Goal: Task Accomplishment & Management: Complete application form

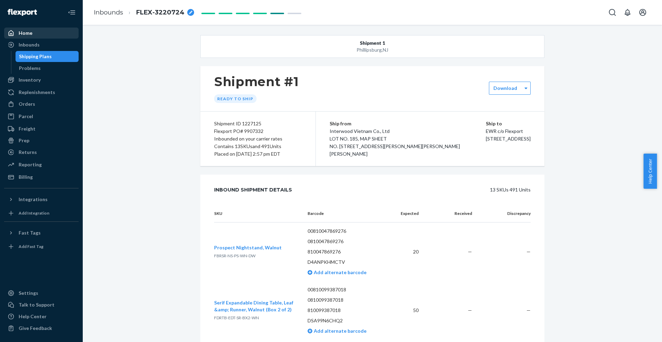
click at [14, 34] on div at bounding box center [13, 33] width 11 height 7
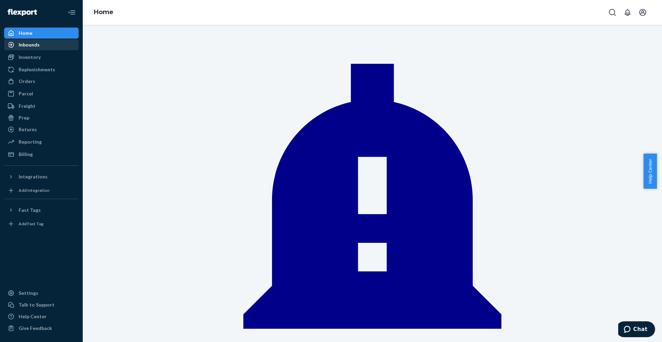
click at [35, 46] on div "Inbounds" at bounding box center [29, 44] width 21 height 7
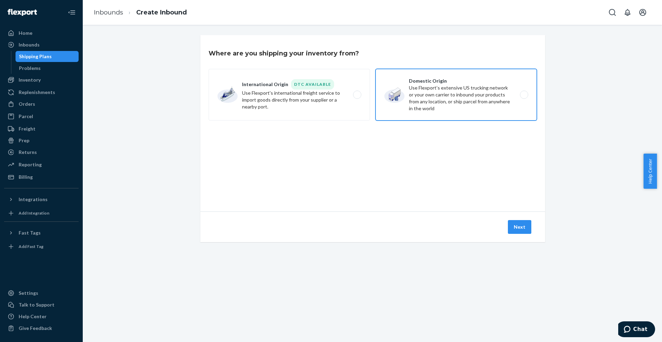
click at [440, 94] on label "Domestic Origin Use Flexport’s extensive US trucking network or your own carrie…" at bounding box center [456, 95] width 161 height 52
click at [524, 94] on input "Domestic Origin Use Flexport’s extensive US trucking network or your own carrie…" at bounding box center [526, 95] width 4 height 4
radio input "true"
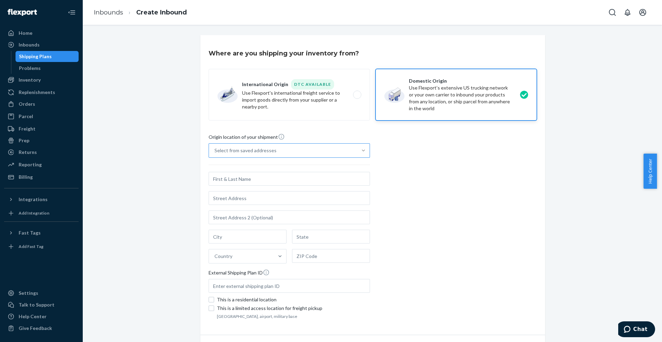
click at [357, 151] on div at bounding box center [363, 150] width 12 height 7
click at [215, 151] on input "Select from saved addresses" at bounding box center [215, 150] width 1 height 7
click at [428, 191] on div "Origin location of your shipment Select from saved addresses Country External S…" at bounding box center [373, 227] width 328 height 188
click at [245, 181] on input "text" at bounding box center [289, 179] width 161 height 14
paste input "Alliance Vantage Limited"
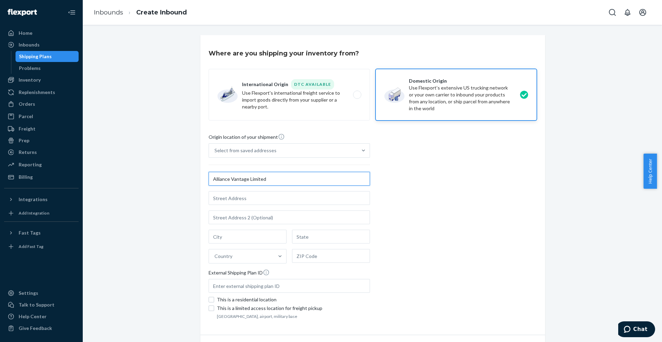
type input "Alliance Vantage Limited"
click at [257, 202] on input "text" at bounding box center [289, 198] width 161 height 14
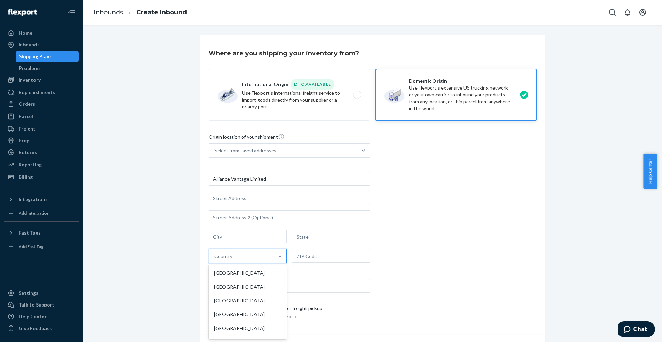
click at [250, 260] on div "Country" at bounding box center [241, 257] width 65 height 14
click at [215, 260] on input "option [GEOGRAPHIC_DATA] focused, 1 of 249. 249 results available. Use Up and D…" at bounding box center [215, 256] width 1 height 7
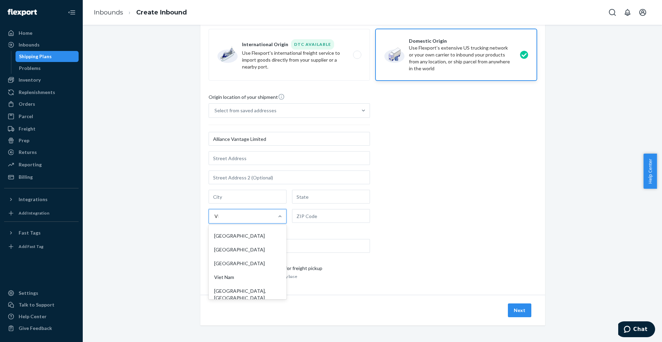
scroll to position [59, 0]
type input "VIET"
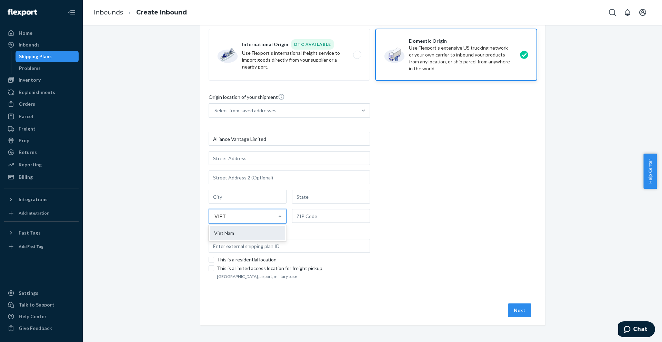
click at [240, 233] on div "Viet Nam" at bounding box center [247, 234] width 75 height 14
click at [226, 220] on input "VIET" at bounding box center [220, 216] width 11 height 7
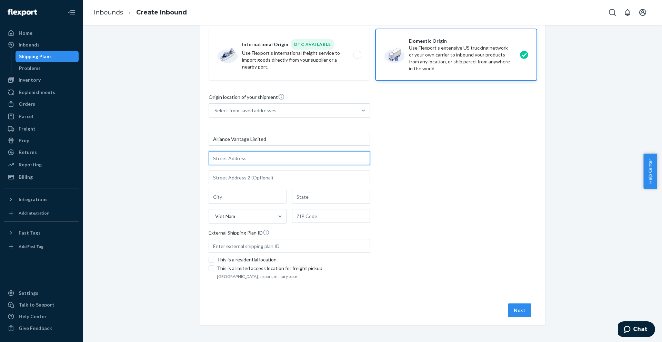
click at [237, 157] on input "text" at bounding box center [289, 158] width 161 height 14
click at [243, 155] on input "text" at bounding box center [289, 158] width 161 height 14
paste input "[STREET_ADDRESS][PERSON_NAME][PERSON_NAME][PERSON_NAME][PERSON_NAME]"
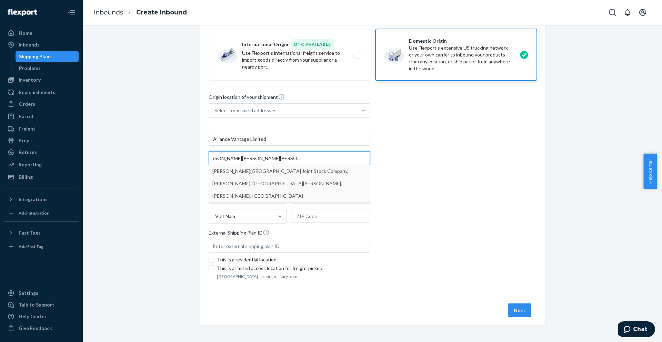
type input "[STREET_ADDRESS][PERSON_NAME][PERSON_NAME][PERSON_NAME][PERSON_NAME]"
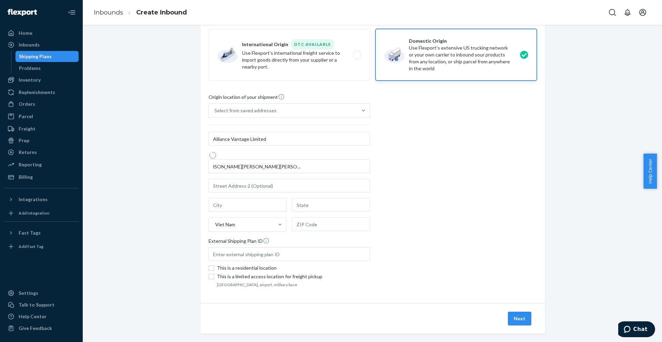
scroll to position [0, 0]
type input "[GEOGRAPHIC_DATA][PERSON_NAME]"
type input "[PERSON_NAME]"
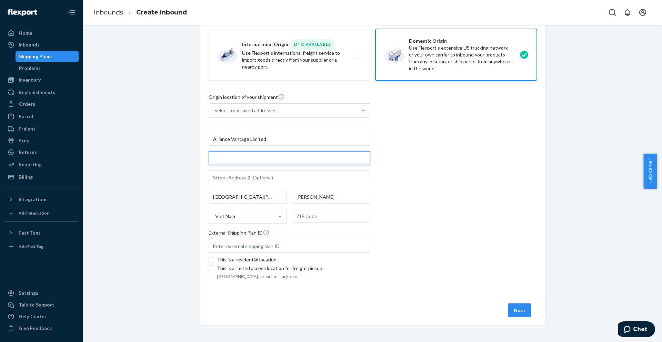
click at [244, 155] on input "text" at bounding box center [289, 158] width 161 height 14
click at [226, 159] on input "text" at bounding box center [289, 158] width 161 height 14
paste input "Lot 2A6, CN7-CN12 Road,"
type input "Lot 2A6, CN7-CN12 Road,"
click at [317, 215] on input "text" at bounding box center [331, 216] width 78 height 14
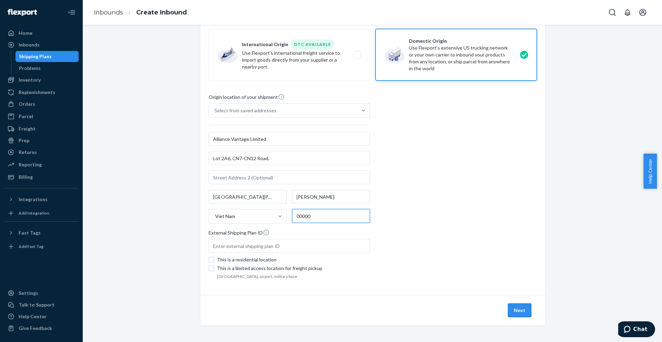
type input "00000"
click at [516, 309] on button "Next" at bounding box center [519, 311] width 23 height 14
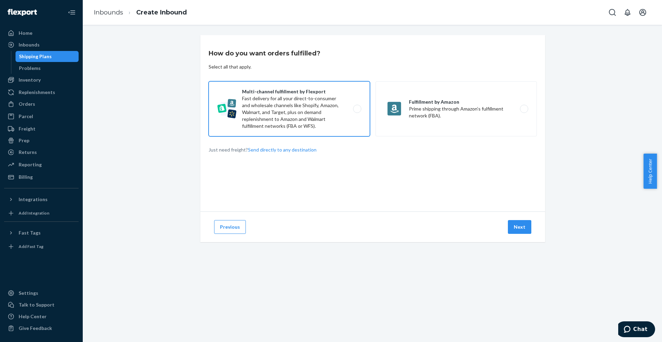
click at [257, 100] on label "Multi-channel fulfillment by Flexport Fast delivery for all your direct-to-cons…" at bounding box center [289, 108] width 161 height 55
click at [357, 107] on input "Multi-channel fulfillment by Flexport Fast delivery for all your direct-to-cons…" at bounding box center [359, 109] width 4 height 4
radio input "true"
click at [513, 226] on button "Next" at bounding box center [519, 227] width 23 height 14
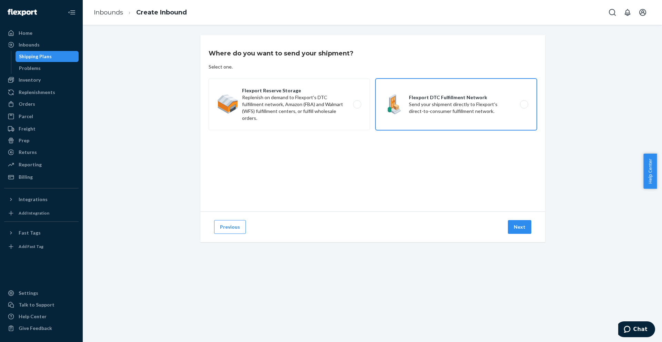
click at [443, 106] on label "Flexport DTC Fulfillment Network Send your shipment directly to Flexport's dire…" at bounding box center [456, 105] width 161 height 52
click at [524, 106] on input "Flexport DTC Fulfillment Network Send your shipment directly to Flexport's dire…" at bounding box center [526, 104] width 4 height 4
radio input "true"
click at [519, 231] on button "Next" at bounding box center [519, 227] width 23 height 14
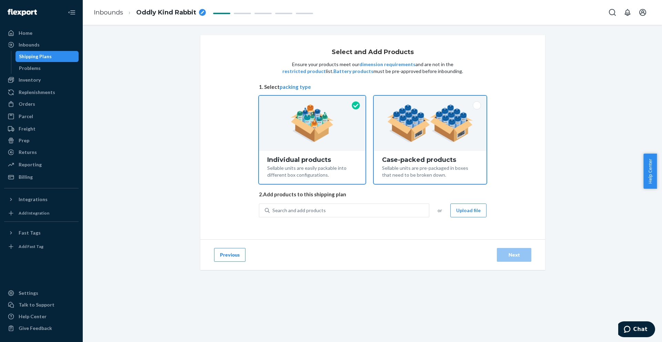
click at [406, 138] on img at bounding box center [430, 123] width 86 height 38
click at [428, 100] on input "Case-packed products Sellable units are pre-packaged in boxes that need to be b…" at bounding box center [430, 98] width 4 height 4
radio input "true"
radio input "false"
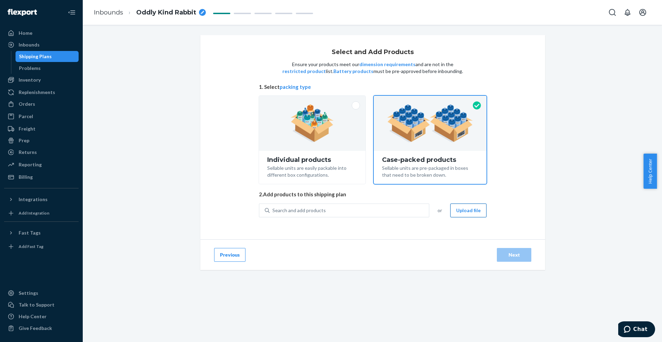
click at [470, 213] on button "Upload file" at bounding box center [468, 211] width 36 height 14
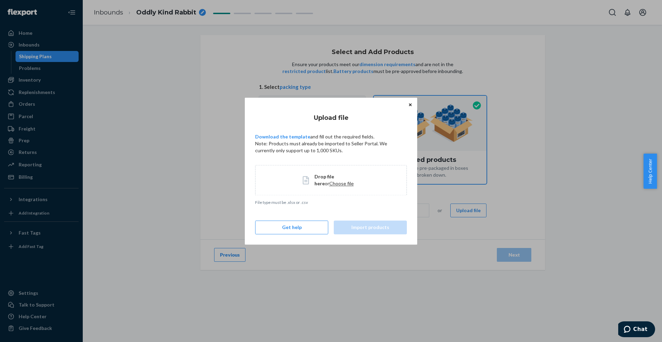
click at [332, 186] on span "Choose file" at bounding box center [341, 184] width 24 height 6
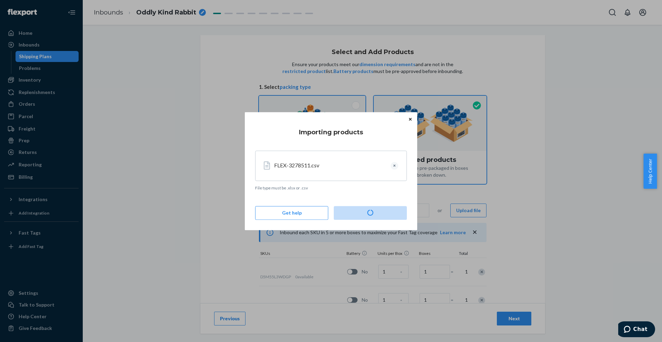
type input "21"
type input "50"
type input "10"
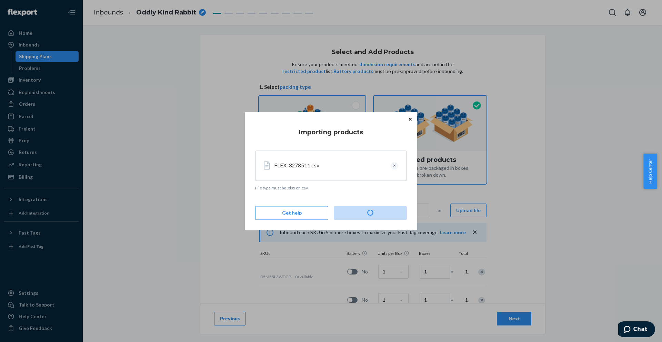
type input "14"
type input "35"
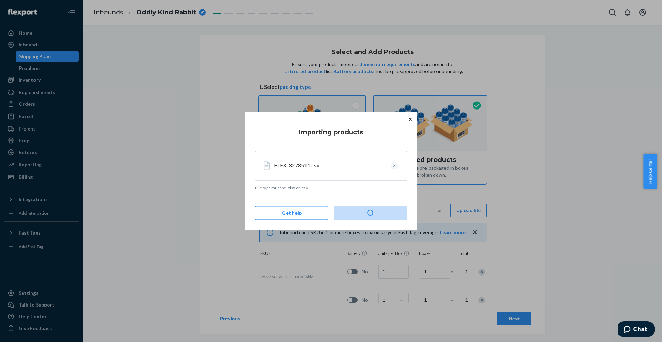
type input "10"
type input "8"
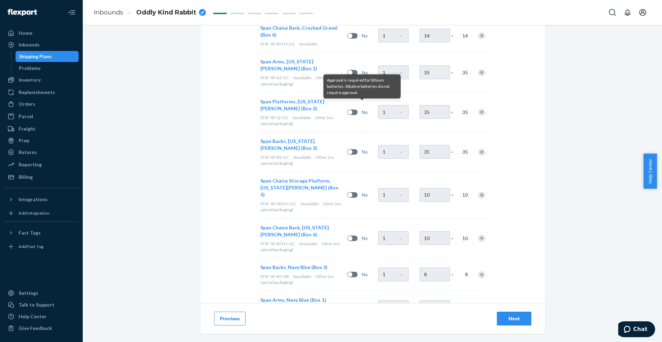
scroll to position [509, 0]
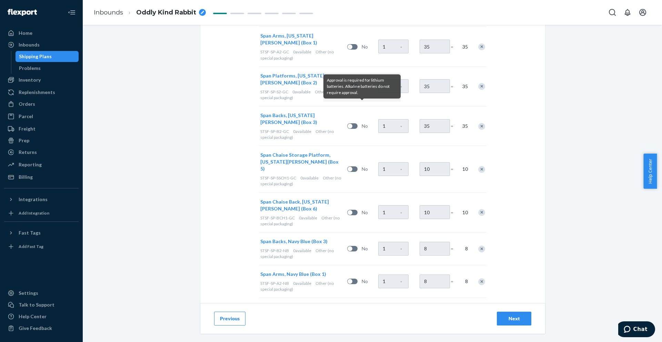
click at [511, 319] on div "Next" at bounding box center [514, 319] width 23 height 7
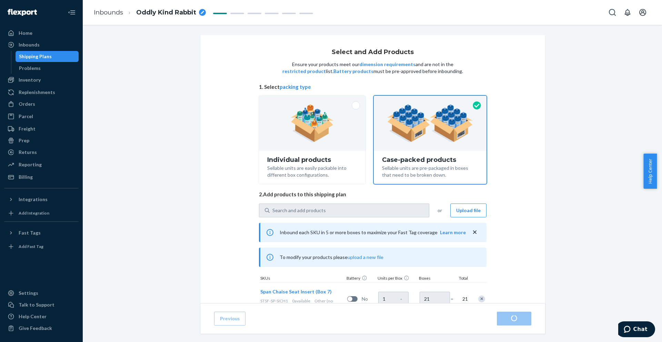
radio input "true"
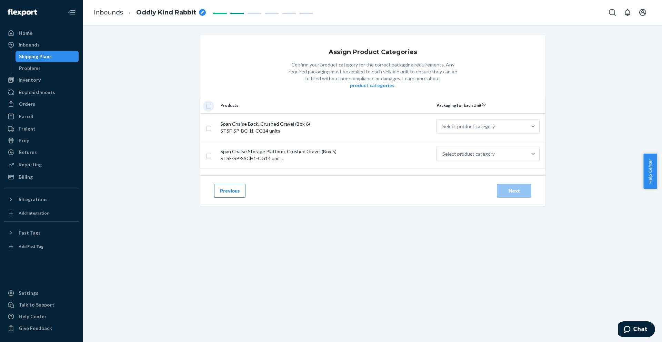
click at [211, 102] on input "checkbox" at bounding box center [209, 105] width 6 height 7
checkbox input "true"
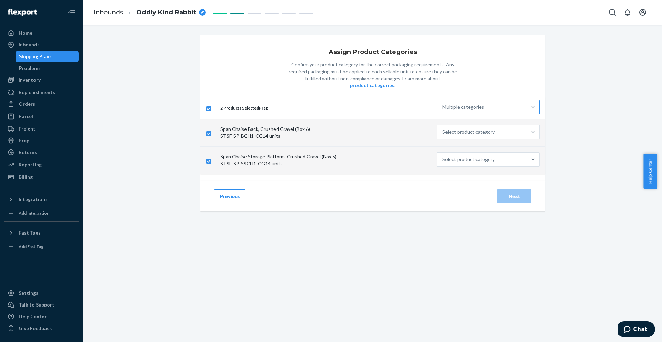
click at [447, 104] on div "Multiple categories" at bounding box center [463, 107] width 42 height 7
click at [443, 104] on input "Multiple categories" at bounding box center [442, 107] width 1 height 7
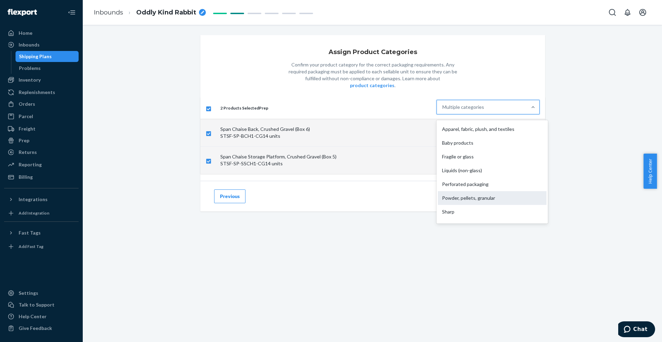
scroll to position [51, 0]
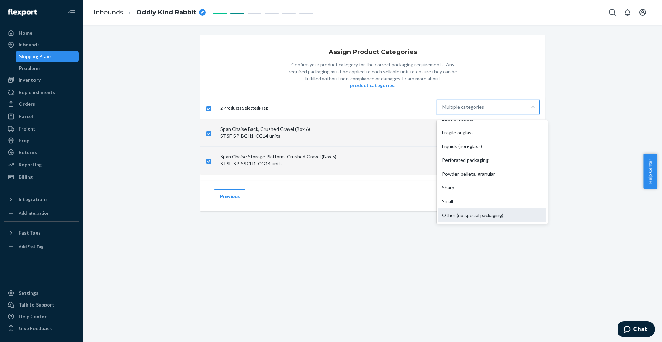
click at [451, 209] on div "Other (no special packaging)" at bounding box center [492, 216] width 109 height 14
click at [443, 111] on input "option Other (no special packaging) focused, 10 of 10. 10 results available. Us…" at bounding box center [442, 107] width 1 height 7
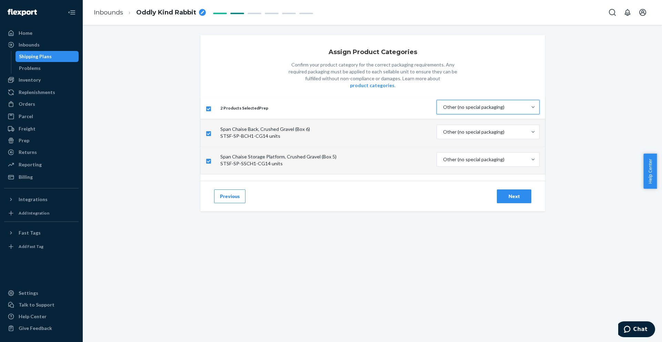
click at [505, 195] on div "Next" at bounding box center [514, 196] width 23 height 7
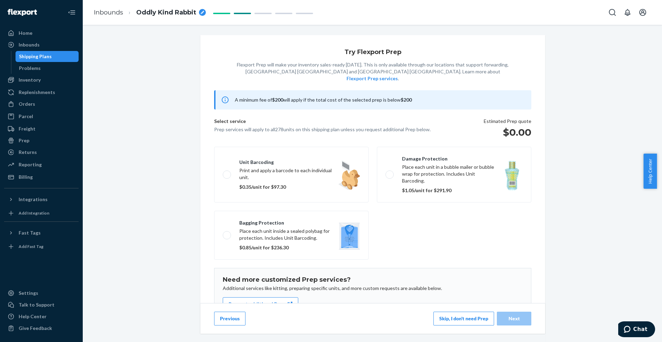
click at [444, 319] on button "Skip, I don't need Prep" at bounding box center [464, 319] width 61 height 14
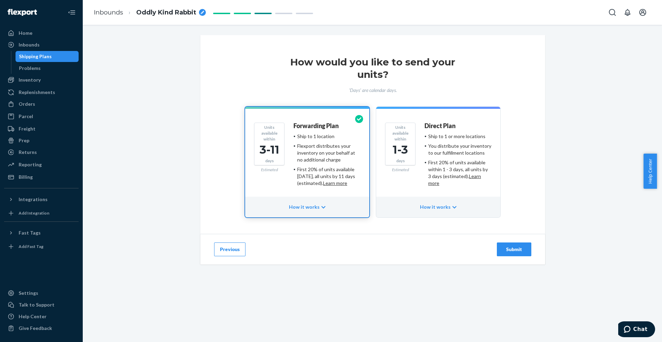
click at [408, 142] on div "1-3" at bounding box center [400, 150] width 24 height 16
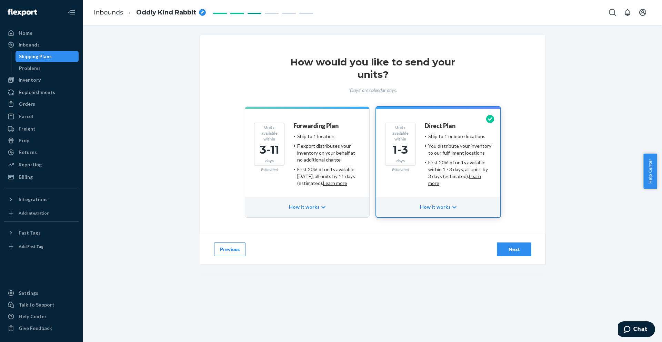
click at [510, 249] on div "Next" at bounding box center [514, 249] width 23 height 7
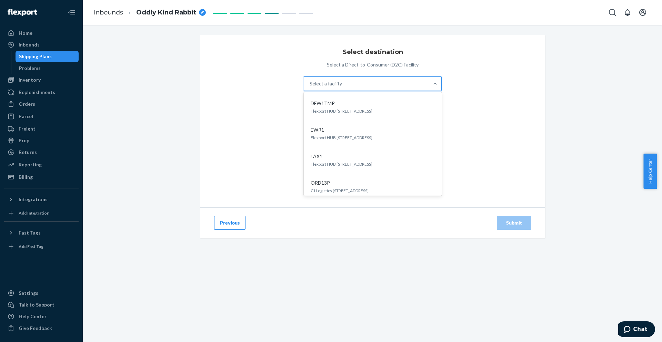
click at [323, 87] on div "Select a facility" at bounding box center [326, 83] width 32 height 7
click at [310, 87] on input "option DFW1TMP focused, 1 of 5. 5 results available. Use Up and Down to choose …" at bounding box center [310, 83] width 1 height 7
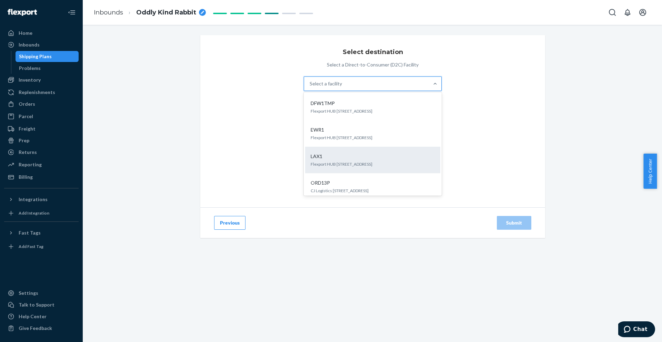
click at [317, 154] on p "LAX1" at bounding box center [317, 156] width 12 height 7
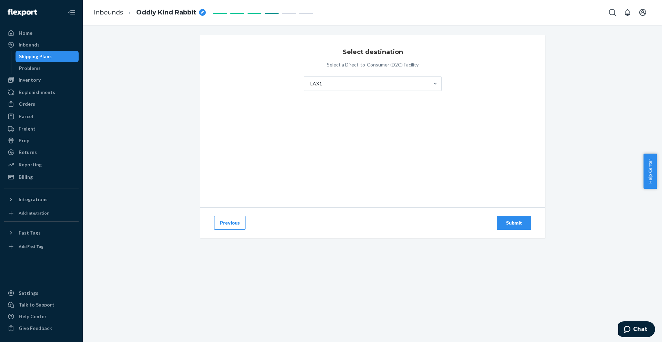
click at [512, 223] on div "Submit" at bounding box center [514, 223] width 23 height 7
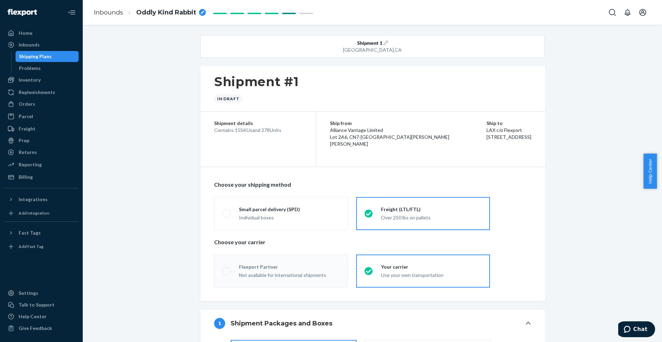
radio input "true"
radio input "false"
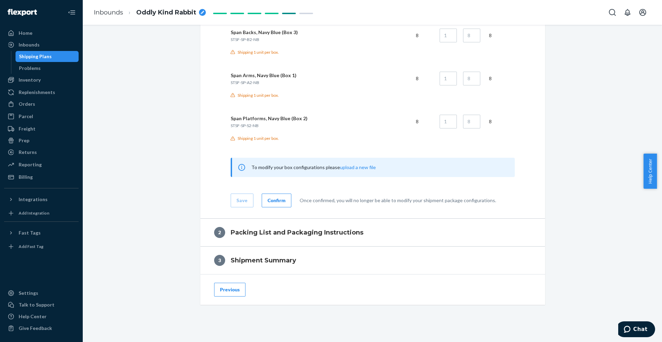
scroll to position [889, 0]
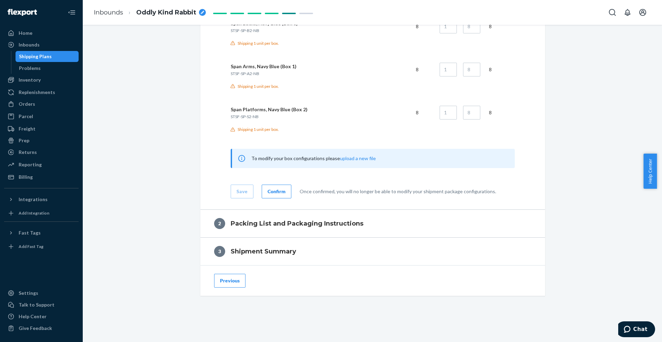
click at [272, 191] on div "Confirm" at bounding box center [277, 191] width 18 height 7
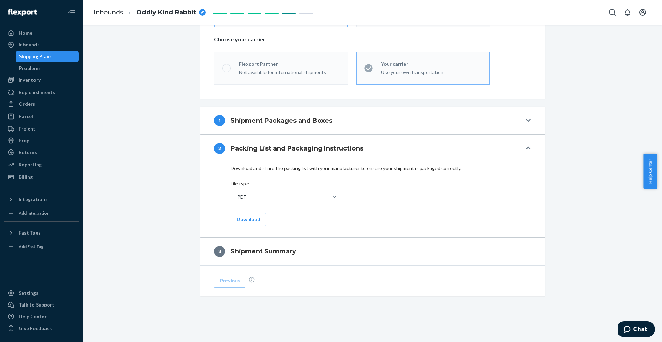
scroll to position [203, 0]
click at [251, 219] on button "Download" at bounding box center [249, 220] width 36 height 14
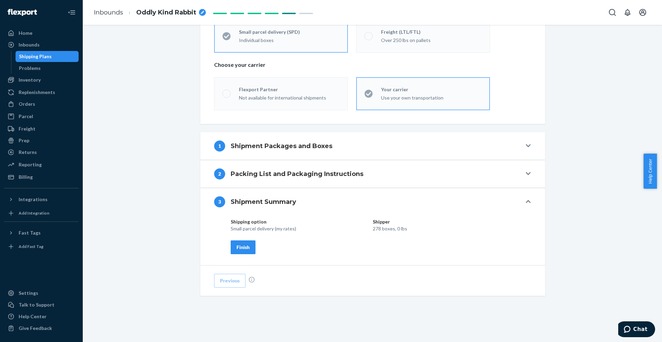
scroll to position [178, 0]
click at [239, 247] on div "Finish" at bounding box center [243, 247] width 13 height 7
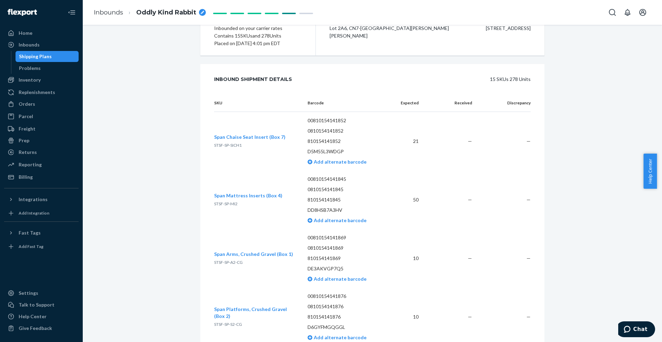
scroll to position [0, 0]
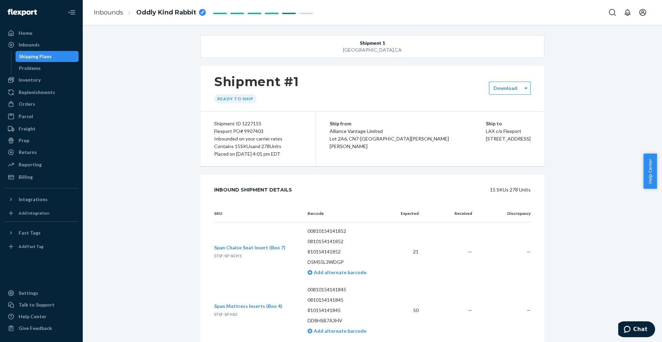
click at [203, 14] on icon "breadcrumbs" at bounding box center [202, 12] width 3 height 3
type input "FLEX-3278511"
click at [251, 130] on div "Flexport PO# 9907403" at bounding box center [258, 132] width 88 height 8
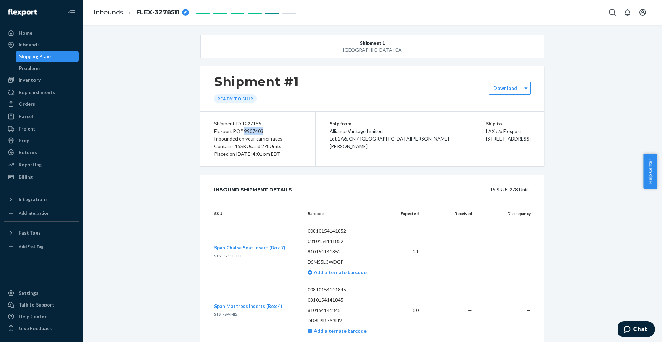
copy div "9907403"
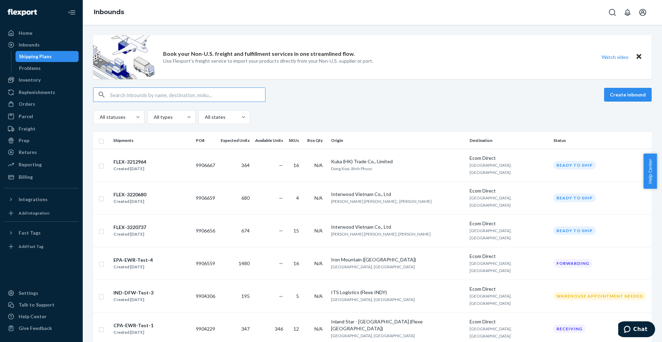
scroll to position [56, 0]
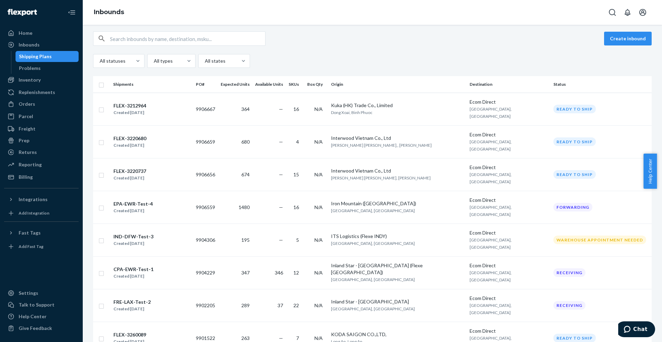
click at [47, 57] on div "Shipping Plans" at bounding box center [35, 56] width 33 height 7
click at [47, 46] on div "Inbounds" at bounding box center [41, 45] width 73 height 10
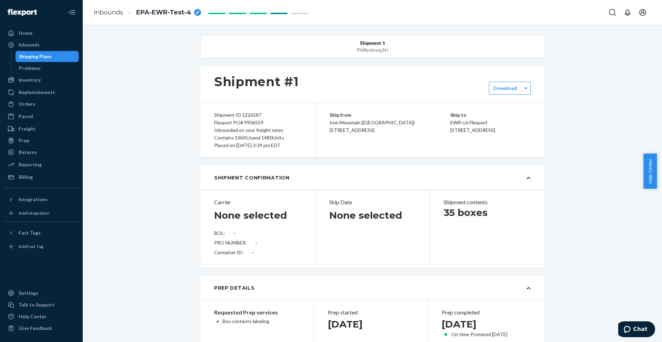
type input "SW4063063"
type input "UB2CJN"
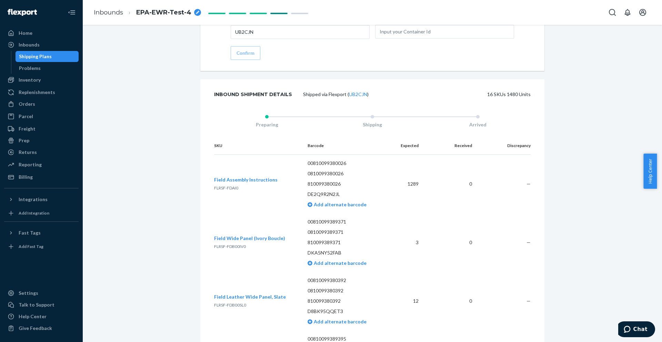
scroll to position [931, 0]
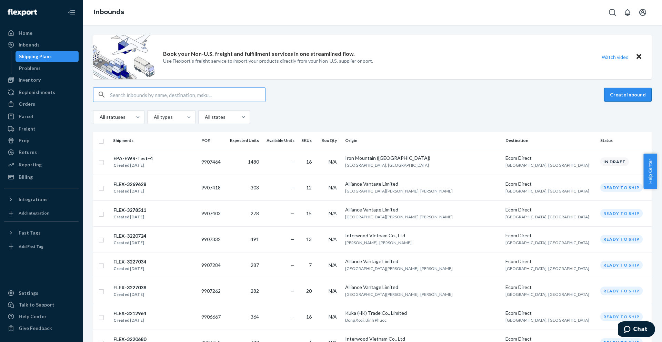
click at [614, 97] on button "Create inbound" at bounding box center [628, 95] width 48 height 14
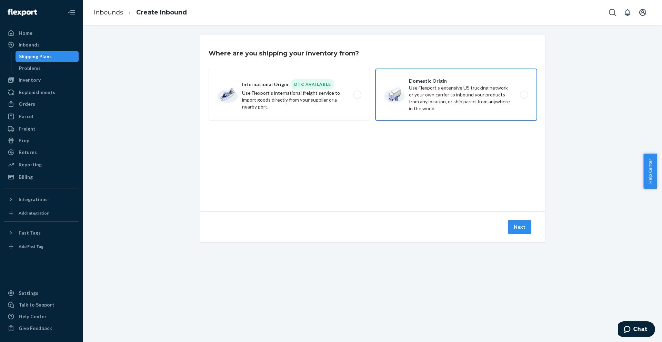
click at [408, 94] on label "Domestic Origin Use Flexport’s extensive US trucking network or your own carrie…" at bounding box center [456, 95] width 161 height 52
click at [524, 94] on input "Domestic Origin Use Flexport’s extensive US trucking network or your own carrie…" at bounding box center [526, 95] width 4 height 4
radio input "true"
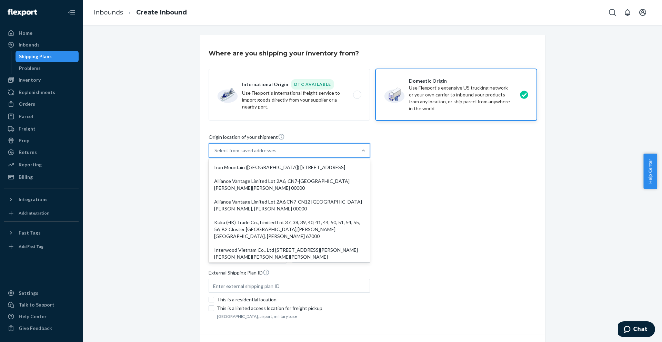
click at [275, 152] on div "Select from saved addresses" at bounding box center [283, 151] width 148 height 14
click at [215, 152] on input "option Iron Mountain (Flexe East PA) 2300 Newlins Mill Rd Easton, PA 18045 focu…" at bounding box center [215, 150] width 1 height 7
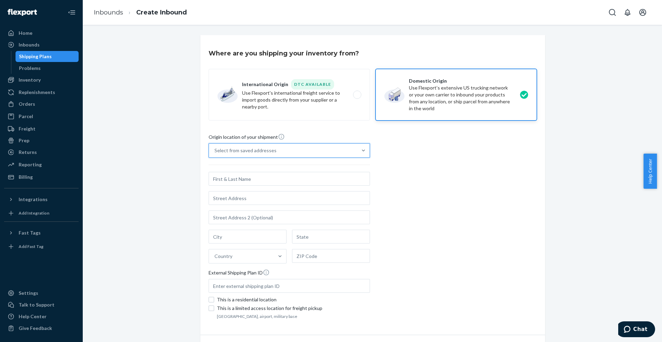
click at [240, 155] on div "Select from saved addresses" at bounding box center [283, 151] width 148 height 14
click at [215, 154] on input "0 results available. Select is focused ,type to refine list, press Down to open…" at bounding box center [215, 150] width 1 height 7
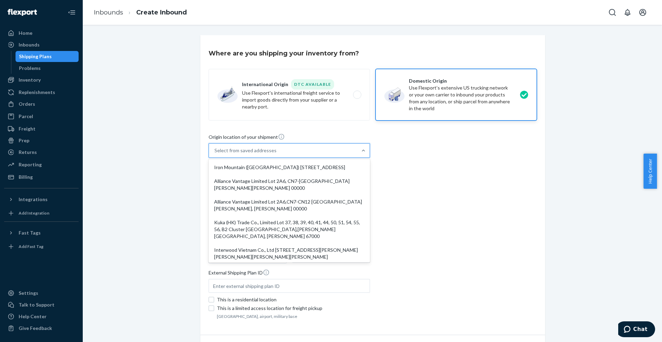
click at [289, 147] on div "Select from saved addresses" at bounding box center [283, 151] width 148 height 14
click at [215, 147] on input "option Iron Mountain (Flexe East PA) 2300 Newlins Mill Rd Easton, PA 18045 focu…" at bounding box center [215, 150] width 1 height 7
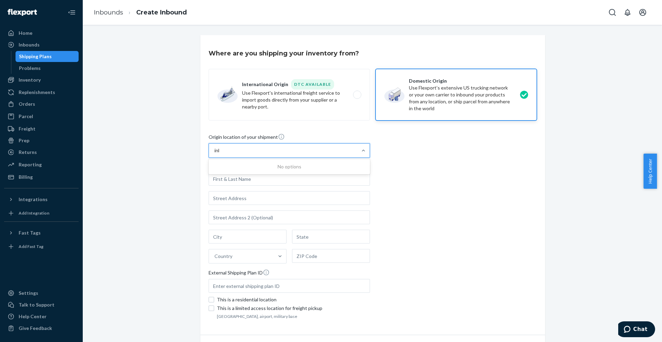
type input "inla"
click at [423, 204] on div "Origin location of your shipment Select from saved addresses Country External S…" at bounding box center [373, 227] width 328 height 188
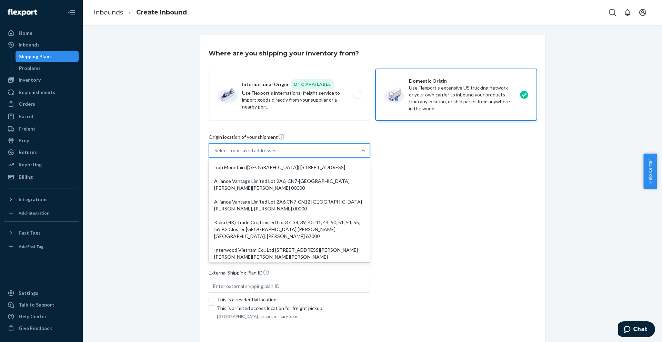
click at [365, 152] on div at bounding box center [363, 150] width 12 height 7
click at [215, 152] on input "option Iron Mountain (Flexe East PA) 2300 Newlins Mill Rd Easton, PA 18045 focu…" at bounding box center [215, 150] width 1 height 7
click at [357, 147] on div at bounding box center [363, 150] width 12 height 7
click at [215, 147] on input "option Iron Mountain (Flexe East PA) 2300 Newlins Mill Rd Easton, PA 18045 focu…" at bounding box center [215, 150] width 1 height 7
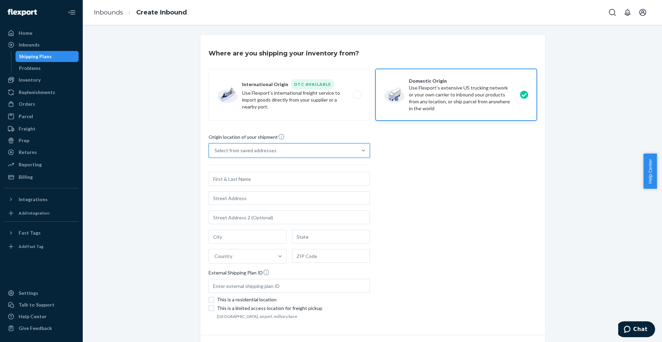
click at [261, 154] on div "Select from saved addresses" at bounding box center [246, 150] width 62 height 7
click at [215, 154] on input "0 results available. Select is focused ,type to refine list, press Down to open…" at bounding box center [215, 150] width 1 height 7
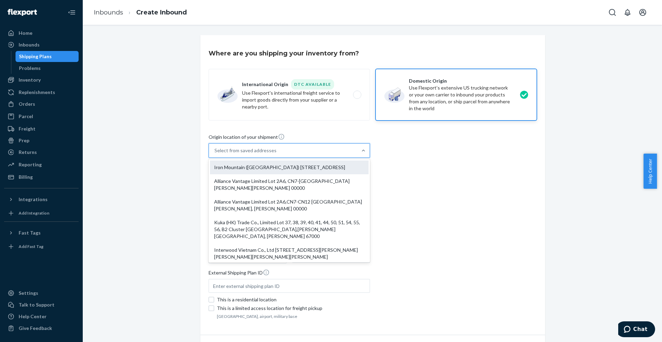
click at [296, 169] on div "Iron Mountain ([GEOGRAPHIC_DATA]) [STREET_ADDRESS]" at bounding box center [289, 168] width 159 height 14
click at [215, 154] on input "option Iron Mountain (Flexe East PA) 2300 Newlins Mill Rd Easton, PA 18045 focu…" at bounding box center [215, 150] width 1 height 7
type input "Iron Mountain ([GEOGRAPHIC_DATA])"
type input "Easton"
type input "PA"
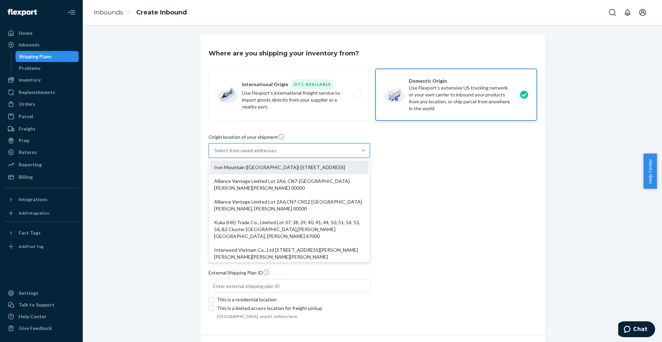
type input "18045"
type input "2300 Newlins Mill Rd"
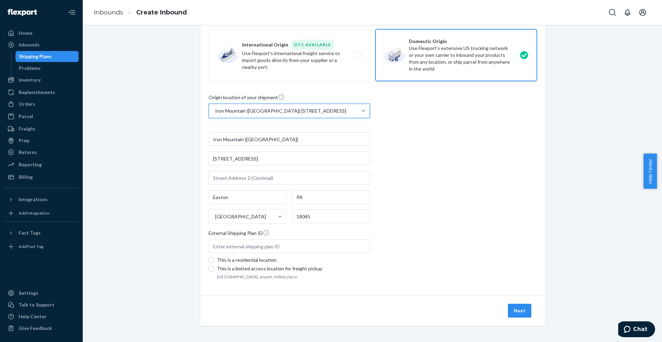
scroll to position [40, 0]
click at [521, 313] on button "Next" at bounding box center [519, 311] width 23 height 14
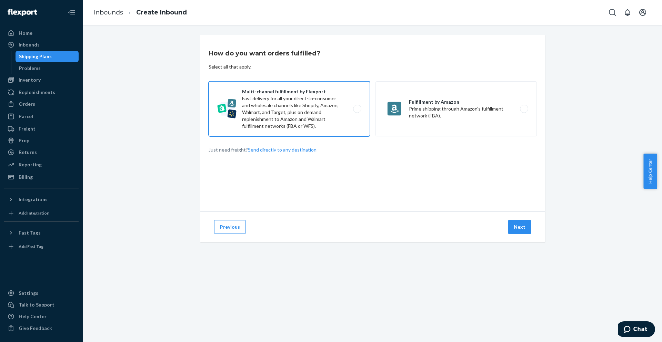
click at [299, 111] on label "Multi-channel fulfillment by Flexport Fast delivery for all your direct-to-cons…" at bounding box center [289, 108] width 161 height 55
click at [357, 111] on input "Multi-channel fulfillment by Flexport Fast delivery for all your direct-to-cons…" at bounding box center [359, 109] width 4 height 4
radio input "true"
click at [516, 228] on button "Next" at bounding box center [519, 227] width 23 height 14
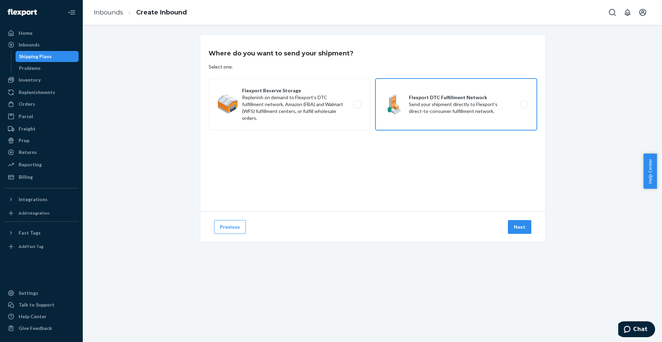
click at [417, 113] on label "Flexport DTC Fulfillment Network Send your shipment directly to Flexport's dire…" at bounding box center [456, 105] width 161 height 52
click at [524, 107] on input "Flexport DTC Fulfillment Network Send your shipment directly to Flexport's dire…" at bounding box center [526, 104] width 4 height 4
radio input "true"
click at [529, 234] on div "Next" at bounding box center [520, 227] width 26 height 14
click at [523, 229] on button "Next" at bounding box center [519, 227] width 23 height 14
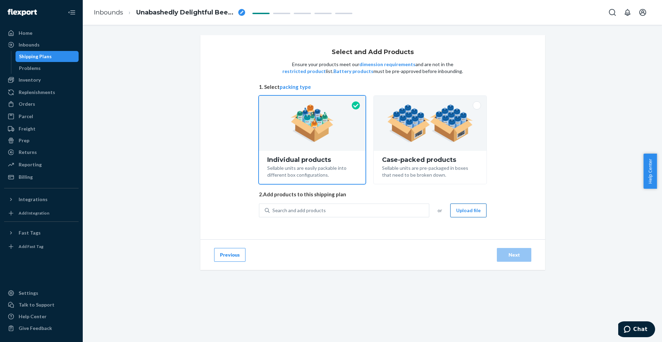
click at [472, 214] on button "Upload file" at bounding box center [468, 211] width 36 height 14
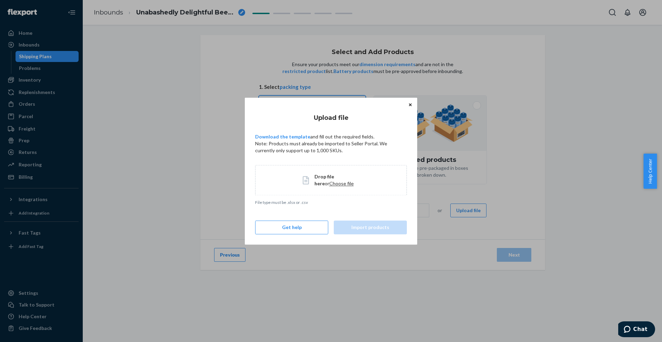
click at [332, 183] on span "Choose file" at bounding box center [341, 184] width 24 height 6
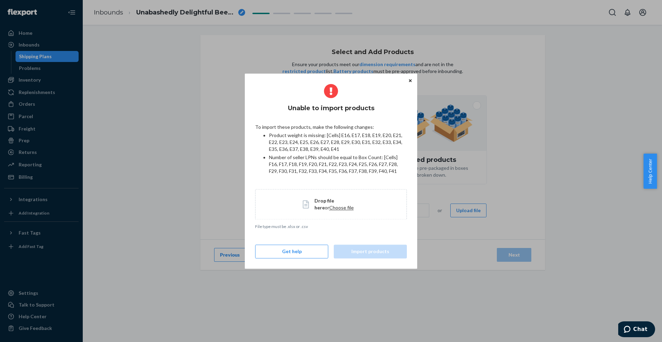
click at [411, 81] on icon "Close" at bounding box center [410, 81] width 3 height 4
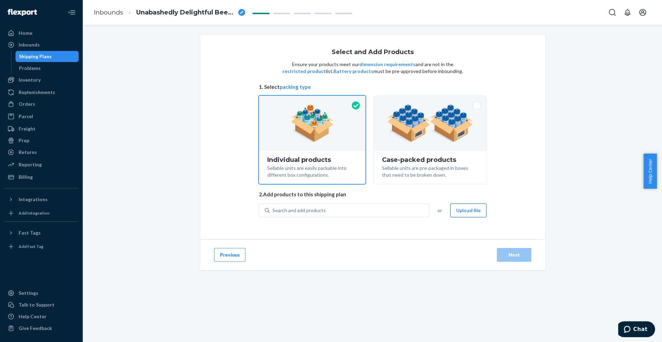
click at [476, 211] on button "Upload file" at bounding box center [468, 211] width 36 height 14
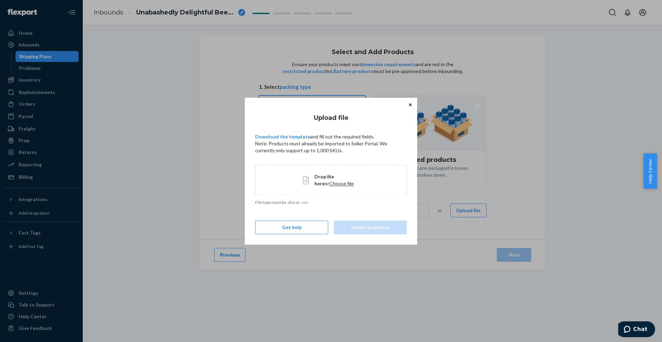
click at [337, 187] on div "Drop file here or Choose file" at bounding box center [331, 180] width 152 height 30
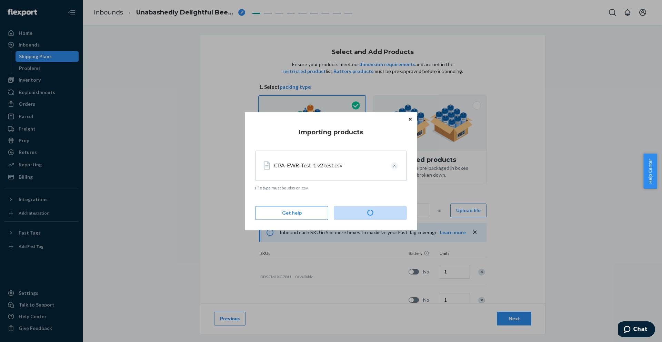
type input "19"
type input "36"
type input "21"
type input "35"
type input "33"
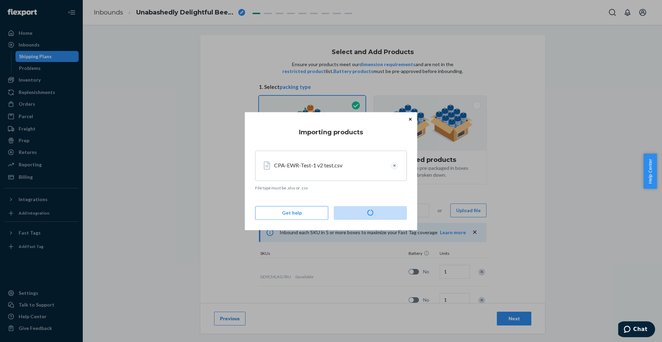
type input "43"
type input "51"
type input "22"
type input "21"
type input "27"
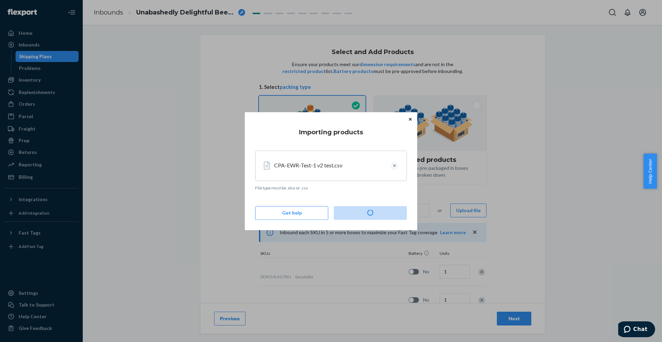
type input "21"
type input "18"
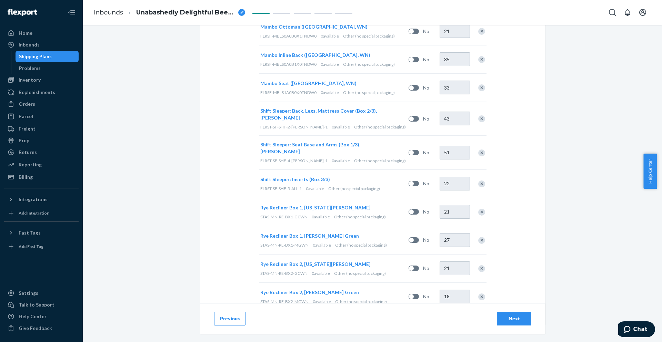
scroll to position [338, 0]
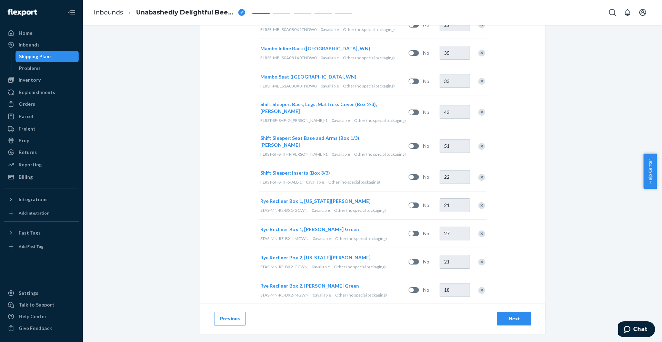
click at [506, 314] on button "Next" at bounding box center [514, 319] width 34 height 14
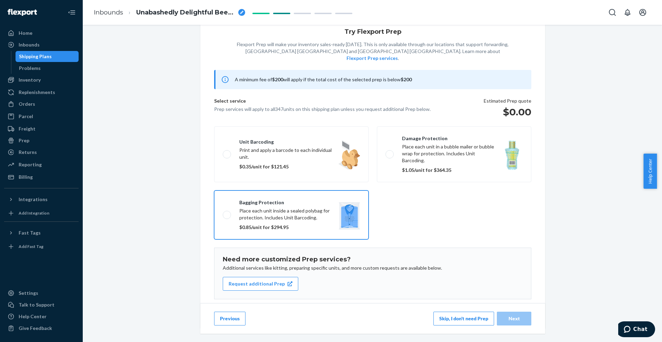
scroll to position [32, 0]
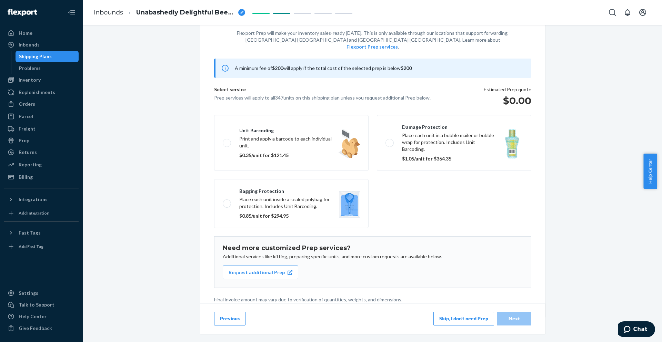
click at [465, 318] on button "Skip, I don't need Prep" at bounding box center [464, 319] width 61 height 14
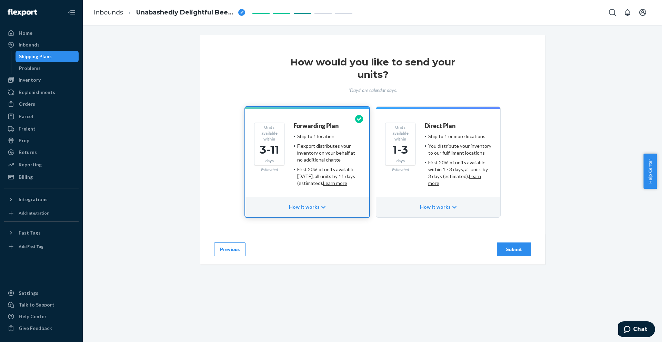
click at [445, 160] on div "First 20% of units available within 1 - 3 days, all units by 3 days (estimated)…" at bounding box center [459, 173] width 63 height 28
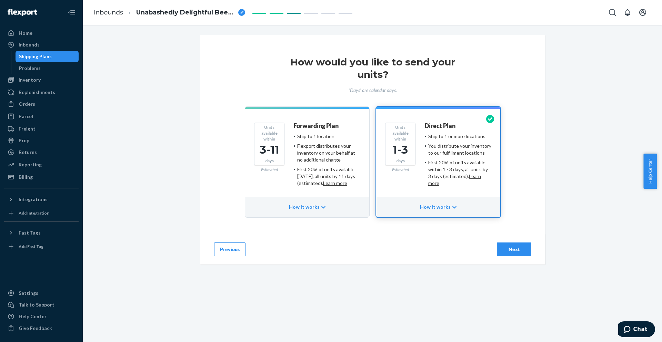
click at [507, 252] on div "Next" at bounding box center [514, 249] width 23 height 7
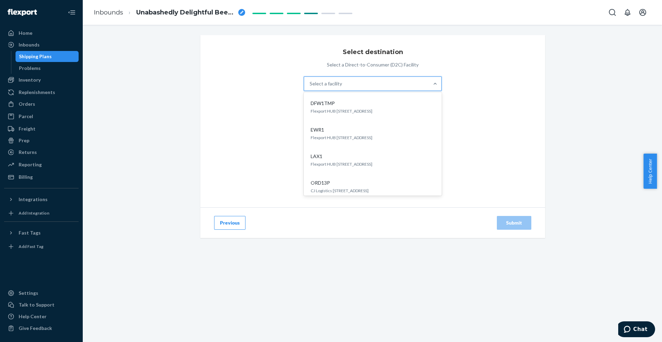
click at [399, 82] on div "Select a facility" at bounding box center [366, 84] width 125 height 14
click at [310, 82] on input "option DFW1TMP focused, 1 of 5. 5 results available. Use Up and Down to choose …" at bounding box center [310, 83] width 1 height 7
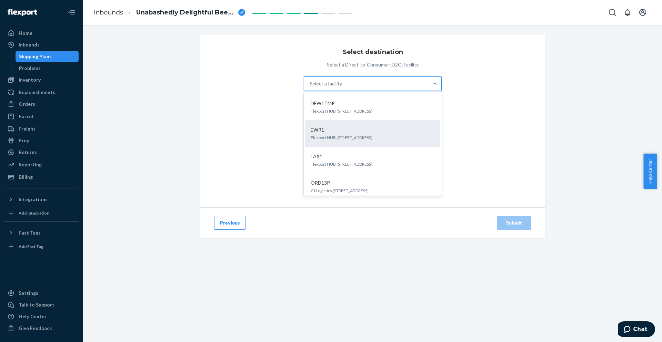
click at [380, 136] on p "Flexport HUB [STREET_ADDRESS]" at bounding box center [373, 138] width 124 height 6
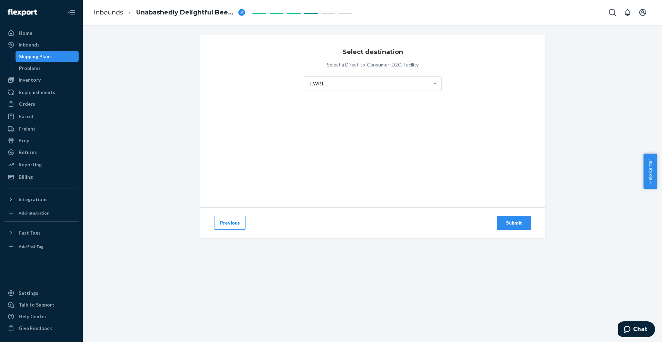
click at [517, 220] on div "Submit" at bounding box center [514, 223] width 23 height 7
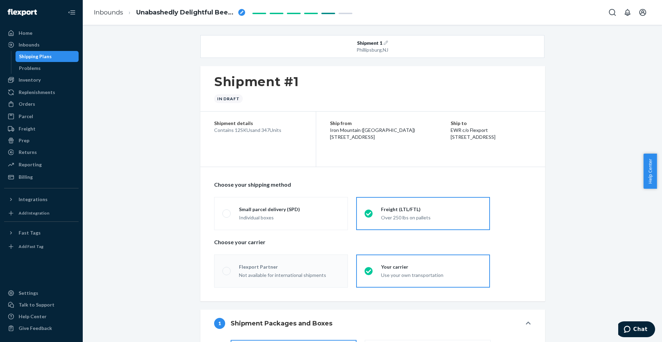
radio input "true"
radio input "false"
radio input "true"
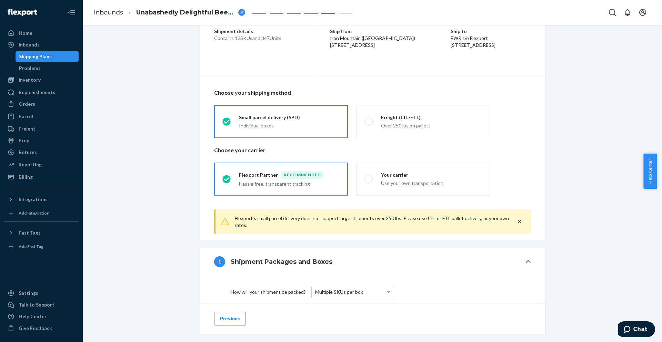
scroll to position [103, 0]
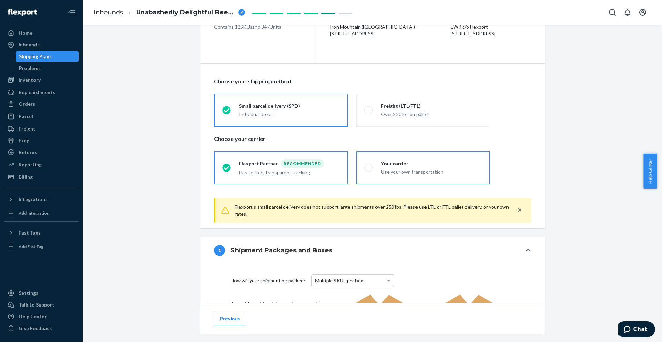
click at [383, 170] on div "Use your own transportation" at bounding box center [431, 172] width 101 height 7
click at [369, 170] on input "Your carrier Use your own transportation" at bounding box center [367, 168] width 4 height 4
radio input "true"
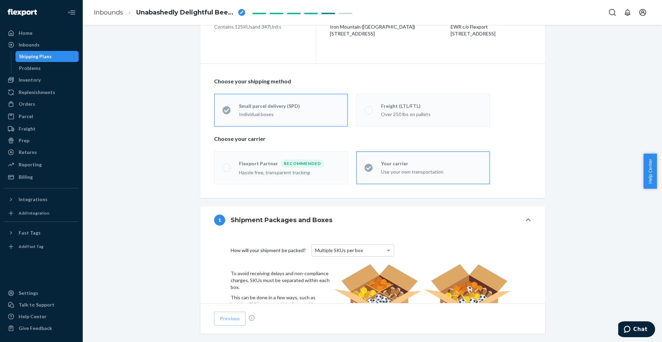
radio input "false"
click at [396, 113] on div "Over 250 lbs on pallets" at bounding box center [431, 114] width 101 height 7
click at [369, 112] on input "Freight (LTL/FTL) Over 250 lbs on pallets" at bounding box center [367, 110] width 4 height 4
radio input "true"
radio input "false"
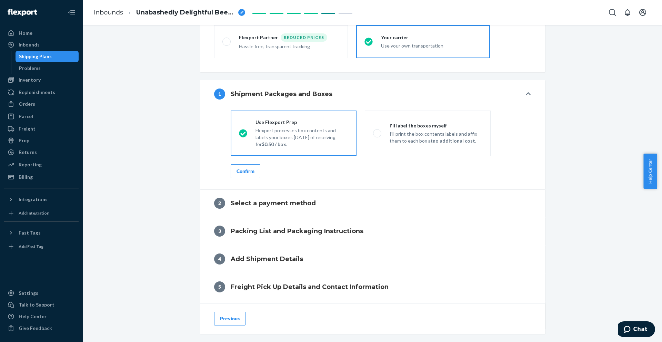
scroll to position [241, 0]
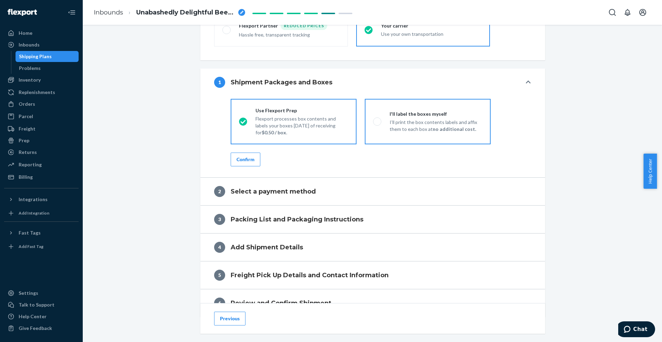
click at [376, 124] on span at bounding box center [377, 122] width 8 height 8
click at [376, 124] on input "I'll label the boxes myself I’ll print the box contents labels and affix them t…" at bounding box center [375, 121] width 4 height 4
radio input "true"
radio input "false"
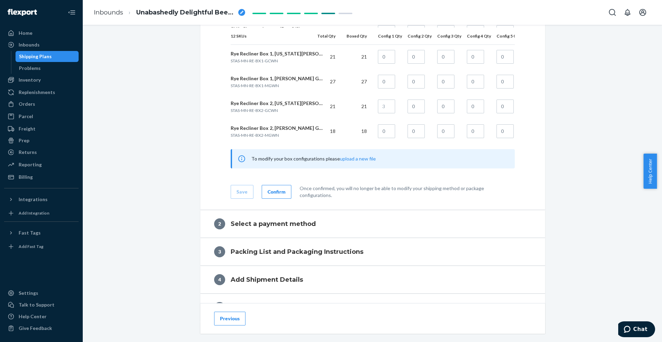
scroll to position [724, 0]
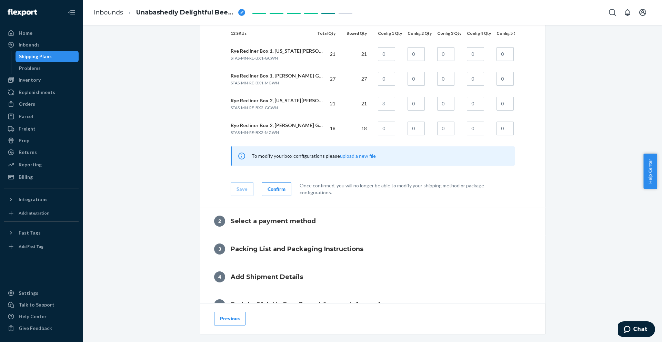
click at [272, 193] on div "Confirm" at bounding box center [277, 189] width 18 height 7
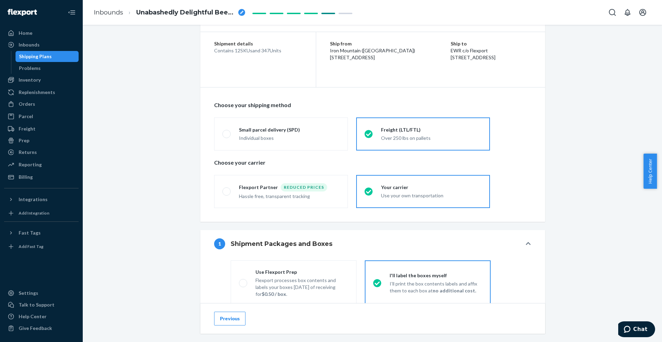
scroll to position [69, 0]
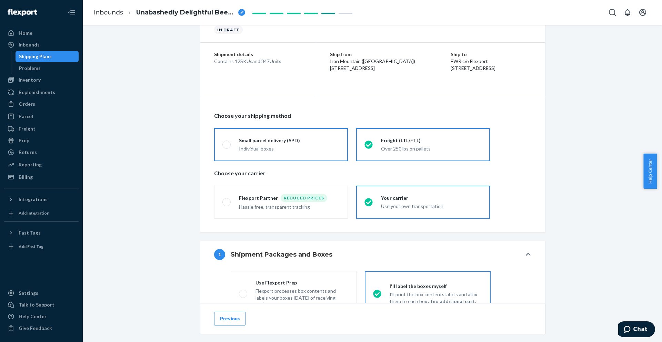
click at [264, 141] on div "Small parcel delivery (SPD)" at bounding box center [289, 140] width 101 height 7
click at [227, 142] on input "Small parcel delivery (SPD) Individual boxes" at bounding box center [224, 144] width 4 height 4
radio input "true"
radio input "false"
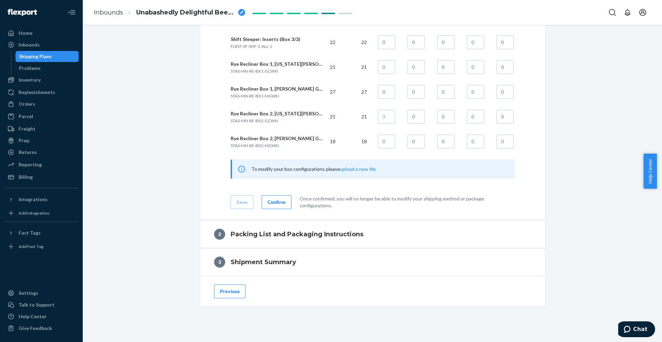
scroll to position [673, 0]
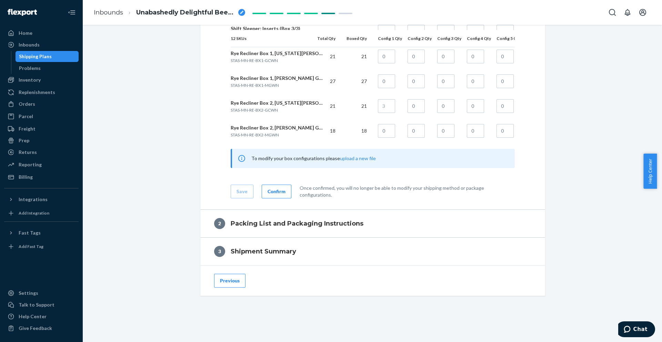
click at [275, 194] on div "Confirm" at bounding box center [277, 191] width 18 height 7
click at [271, 194] on div "Confirm" at bounding box center [277, 191] width 18 height 7
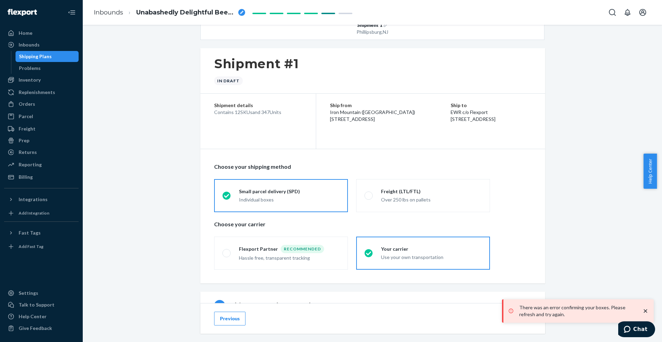
scroll to position [0, 0]
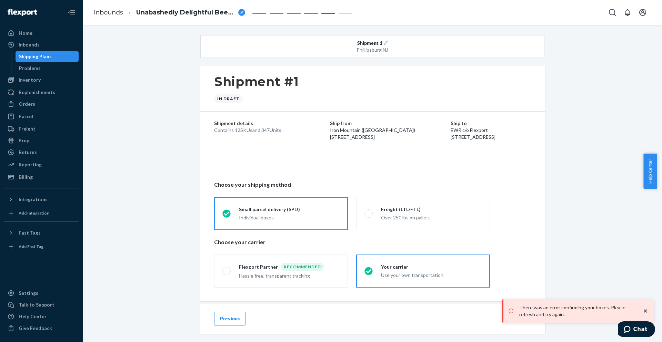
click at [69, 55] on div "Shipping Plans" at bounding box center [47, 57] width 62 height 10
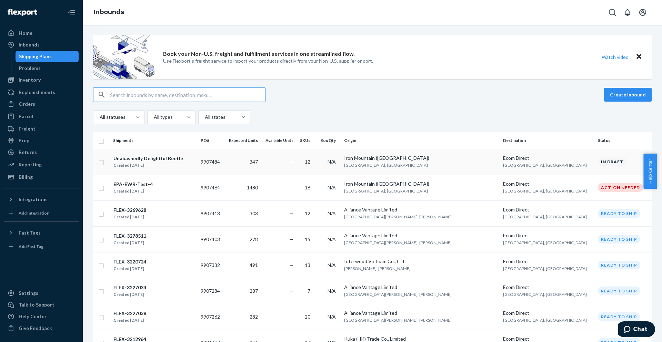
click at [102, 163] on input "checkbox" at bounding box center [102, 161] width 6 height 7
checkbox input "true"
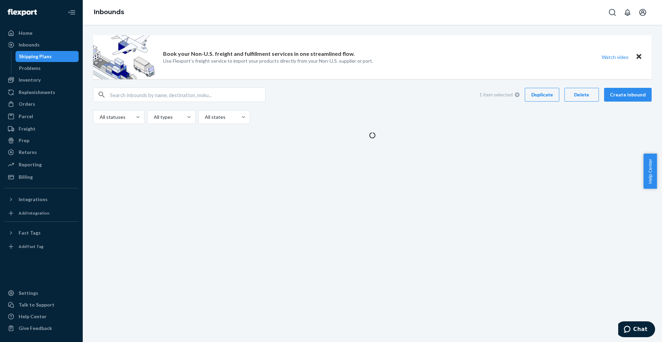
click at [585, 99] on button "Delete" at bounding box center [582, 95] width 34 height 14
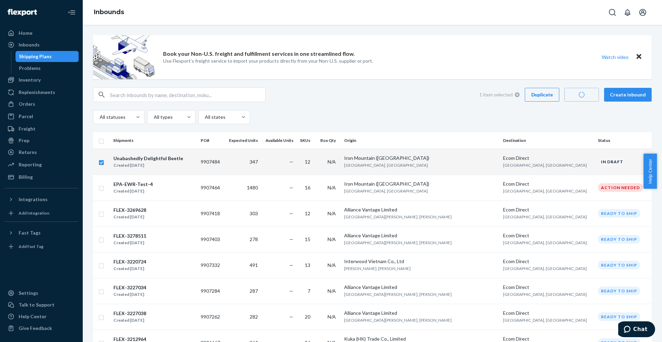
checkbox input "false"
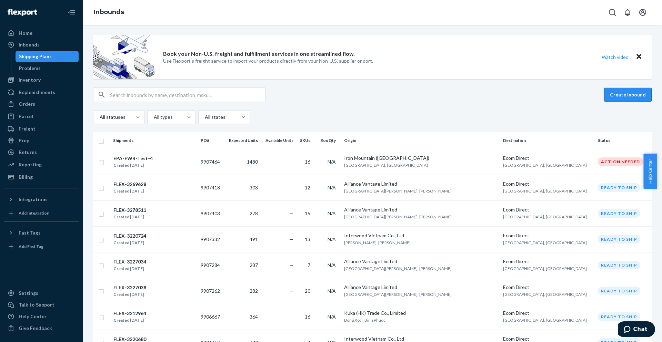
click at [631, 91] on button "Create inbound" at bounding box center [628, 95] width 48 height 14
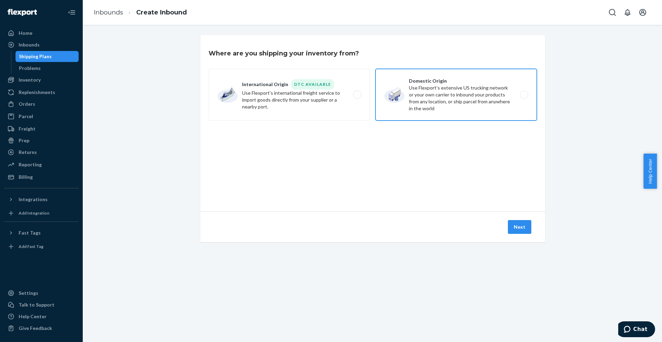
click at [425, 96] on label "Domestic Origin Use Flexport’s extensive US trucking network or your own carrie…" at bounding box center [456, 95] width 161 height 52
click at [524, 96] on input "Domestic Origin Use Flexport’s extensive US trucking network or your own carrie…" at bounding box center [526, 95] width 4 height 4
radio input "true"
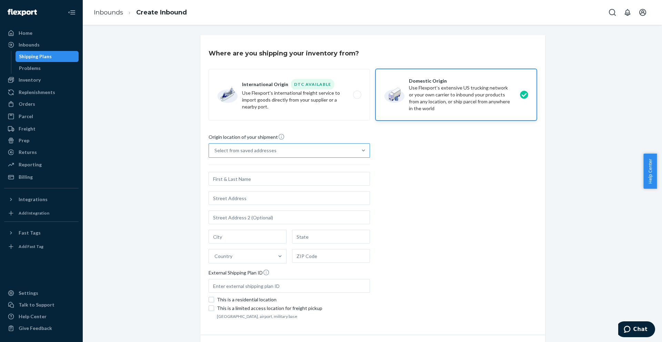
click at [317, 155] on div "Select from saved addresses" at bounding box center [283, 151] width 148 height 14
click at [215, 154] on input "Select from saved addresses" at bounding box center [215, 150] width 1 height 7
click at [534, 214] on div "Origin location of your shipment Select from saved addresses Country External S…" at bounding box center [373, 227] width 328 height 188
click at [316, 182] on input "text" at bounding box center [289, 179] width 161 height 14
paste input "Iron Mountain"
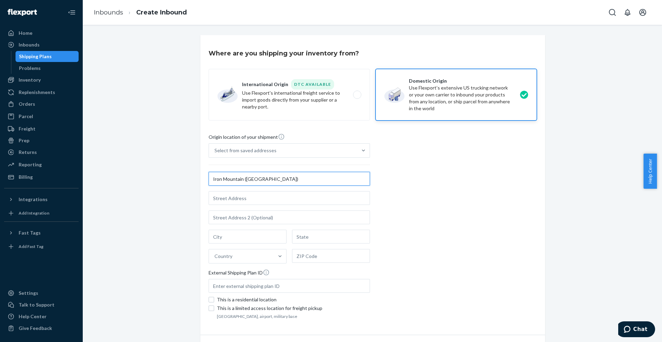
type input "Iron Mountain ([GEOGRAPHIC_DATA])"
paste input "2300 Newlins Mill Road, Easton, PA 18045"
type input "2300 Newlins Mill Rd"
type input "Easton"
type input "PA"
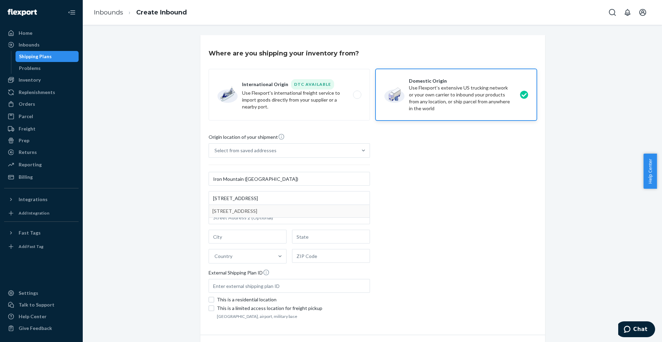
type input "18045"
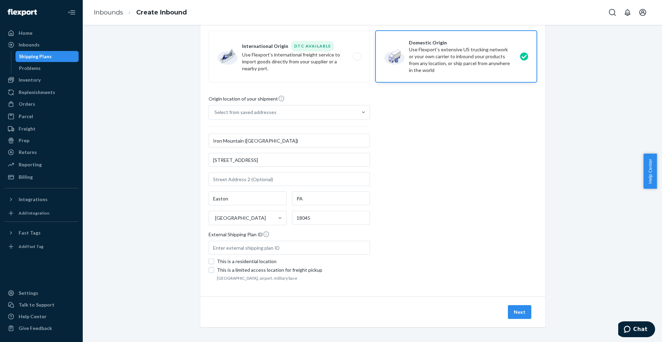
scroll to position [40, 0]
click at [510, 308] on button "Next" at bounding box center [519, 311] width 23 height 14
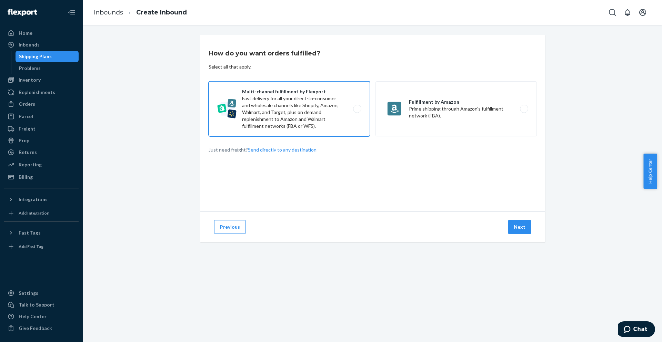
click at [293, 104] on label "Multi-channel fulfillment by Flexport Fast delivery for all your direct-to-cons…" at bounding box center [289, 108] width 161 height 55
click at [357, 107] on input "Multi-channel fulfillment by Flexport Fast delivery for all your direct-to-cons…" at bounding box center [359, 109] width 4 height 4
radio input "true"
click at [515, 225] on button "Next" at bounding box center [519, 227] width 23 height 14
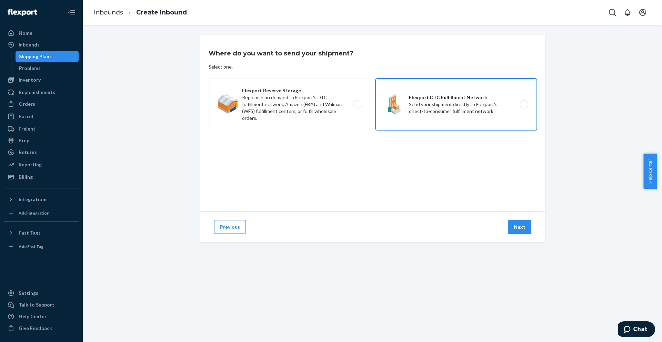
click at [427, 103] on label "Flexport DTC Fulfillment Network Send your shipment directly to Flexport's dire…" at bounding box center [456, 105] width 161 height 52
click at [524, 103] on input "Flexport DTC Fulfillment Network Send your shipment directly to Flexport's dire…" at bounding box center [526, 104] width 4 height 4
radio input "true"
click at [522, 227] on button "Next" at bounding box center [519, 227] width 23 height 14
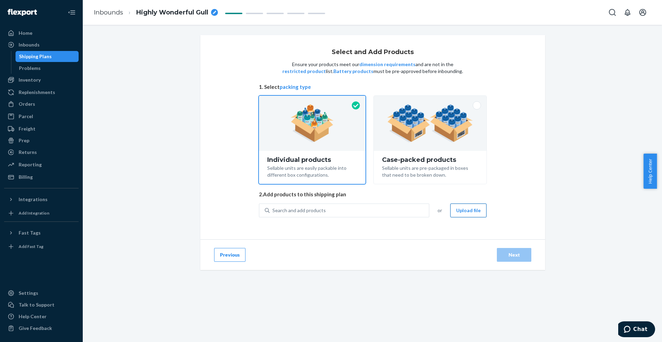
click at [473, 208] on button "Upload file" at bounding box center [468, 211] width 36 height 14
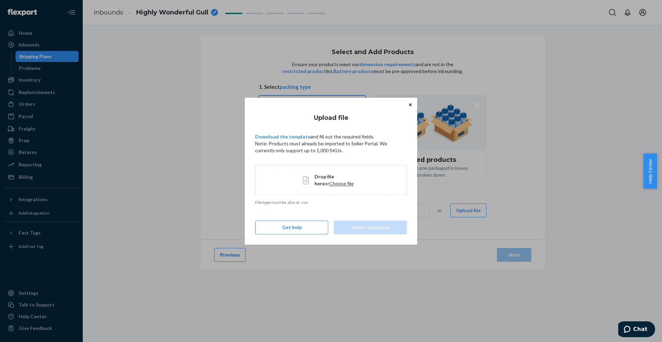
click at [330, 183] on span "Choose file" at bounding box center [341, 184] width 24 height 6
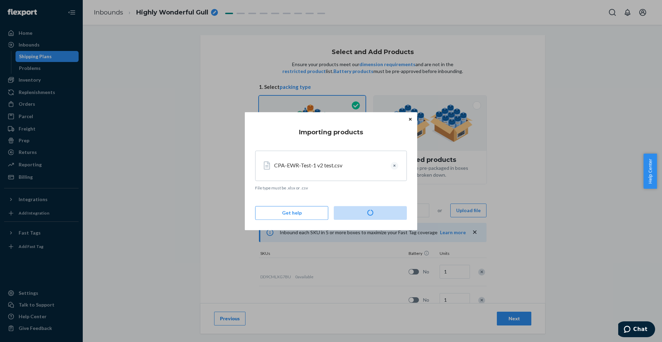
type input "19"
type input "36"
type input "21"
type input "35"
type input "33"
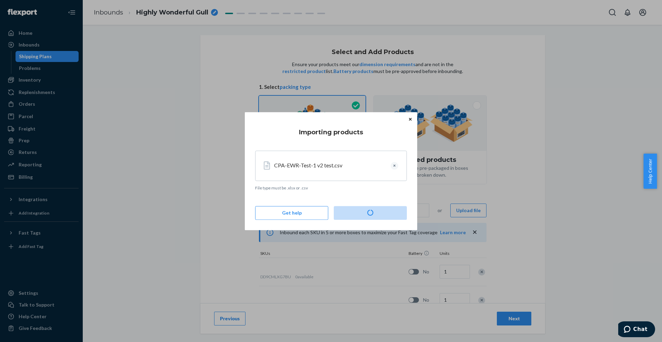
type input "43"
type input "51"
type input "13"
type input "21"
type input "27"
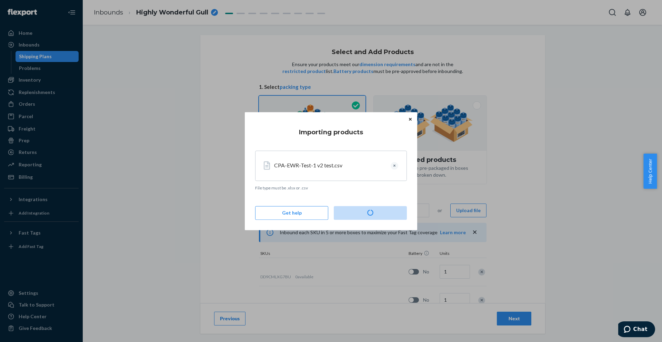
type input "21"
type input "18"
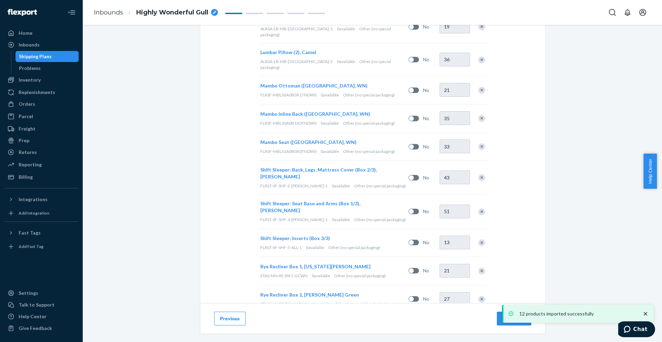
scroll to position [338, 0]
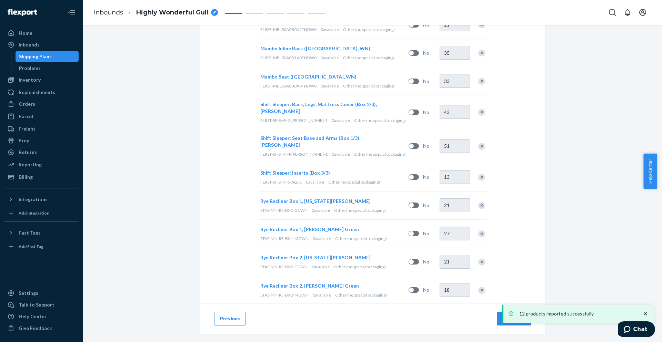
click at [499, 323] on button "Next" at bounding box center [514, 319] width 34 height 14
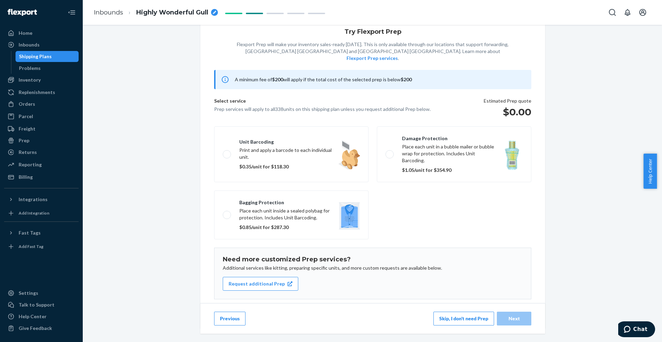
scroll to position [32, 0]
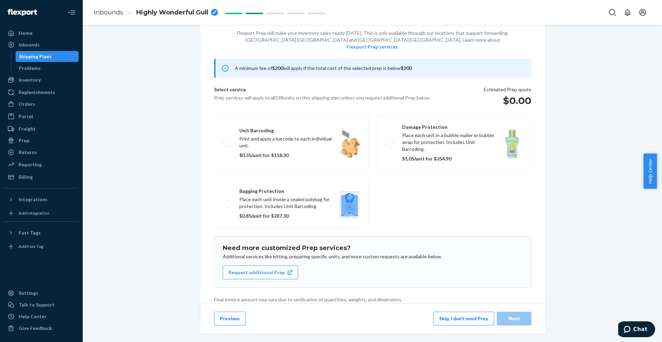
click at [453, 316] on button "Skip, I don't need Prep" at bounding box center [464, 319] width 61 height 14
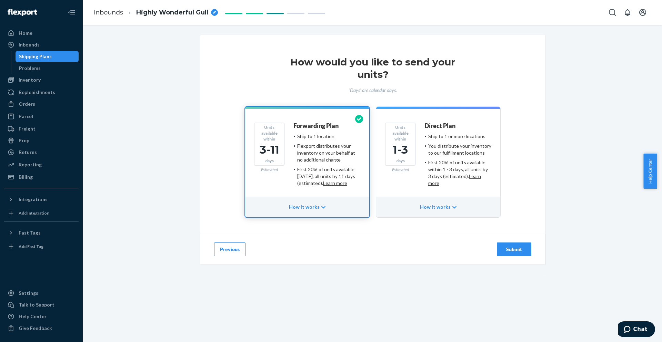
click at [436, 151] on div "You distribute your inventory to our fulfillment locations" at bounding box center [459, 150] width 63 height 14
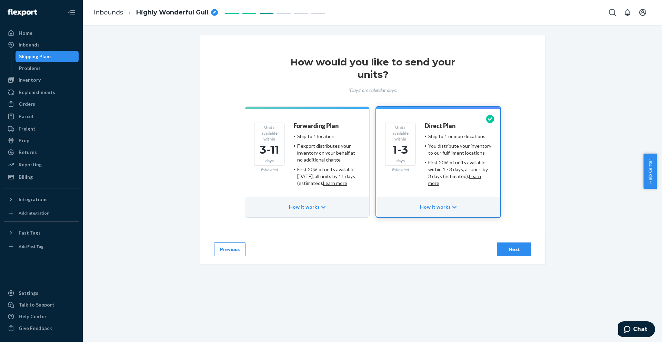
click at [505, 252] on div "Next" at bounding box center [514, 249] width 23 height 7
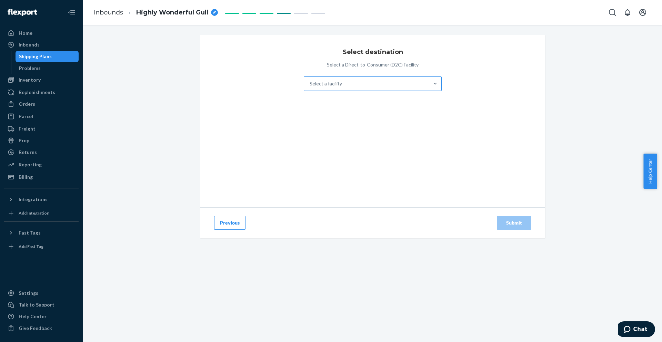
click at [389, 79] on div "Select a facility" at bounding box center [366, 84] width 125 height 14
click at [310, 80] on input "Select a facility" at bounding box center [310, 83] width 1 height 7
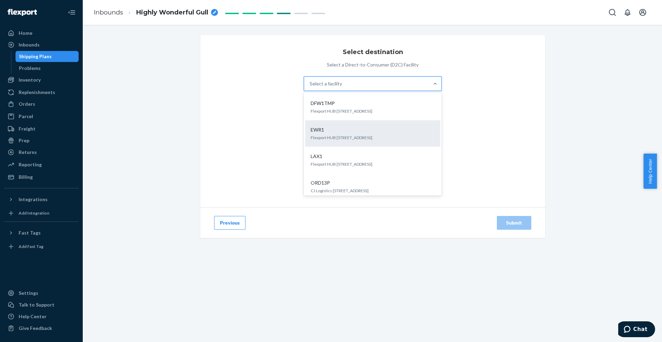
click at [355, 125] on div "EWR1 Flexport HUB 3000 Rand Blvd Phillipsburg, NJ 08865" at bounding box center [372, 133] width 127 height 21
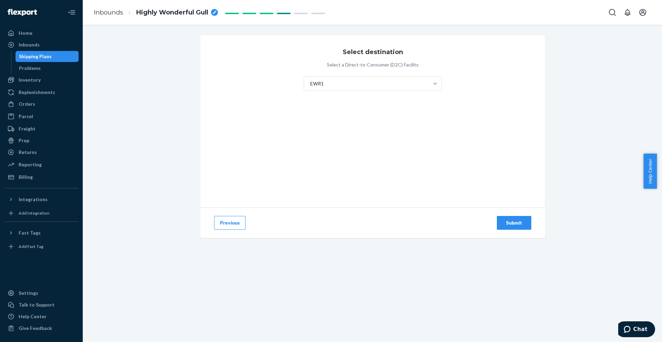
click at [510, 223] on div "Submit" at bounding box center [514, 223] width 23 height 7
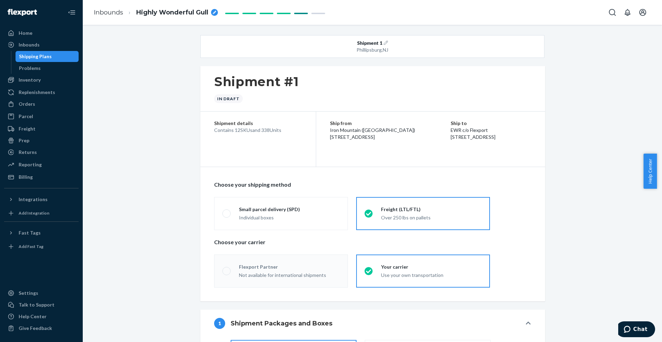
radio input "true"
radio input "false"
radio input "true"
radio input "false"
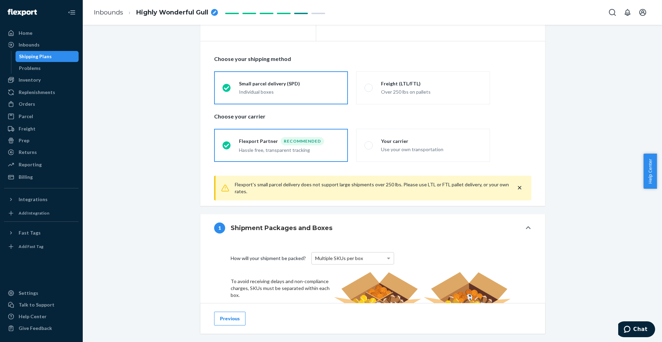
scroll to position [138, 0]
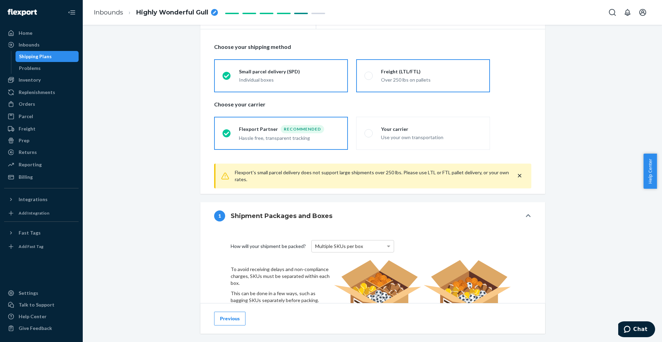
click at [398, 77] on div "Over 250 lbs on pallets" at bounding box center [431, 80] width 101 height 7
click at [369, 77] on input "Freight (LTL/FTL) Over 250 lbs on pallets" at bounding box center [367, 75] width 4 height 4
radio input "true"
radio input "false"
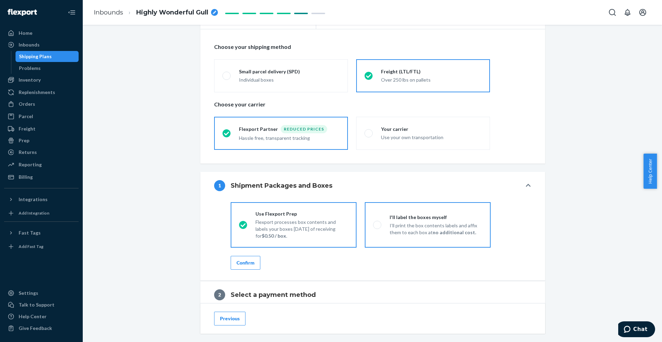
click at [410, 223] on p "I’ll print the box contents labels and affix them to each box at no additional …" at bounding box center [436, 229] width 93 height 14
click at [378, 223] on input "I'll label the boxes myself I’ll print the box contents labels and affix them t…" at bounding box center [375, 225] width 4 height 4
radio input "true"
radio input "false"
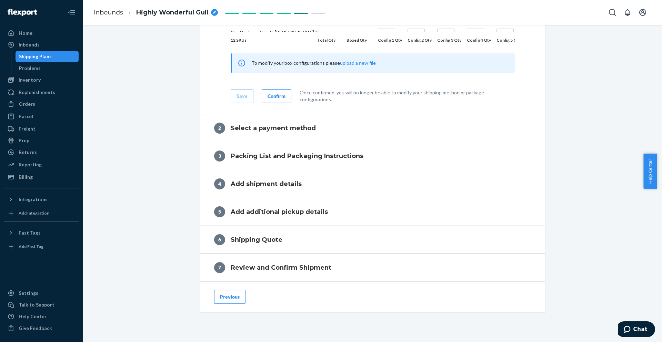
scroll to position [770, 0]
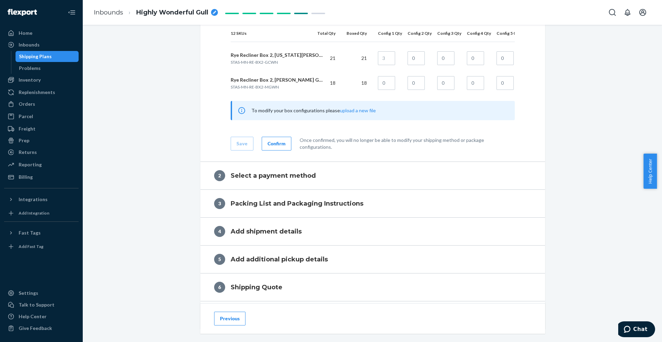
click at [269, 147] on div "Confirm" at bounding box center [277, 143] width 18 height 7
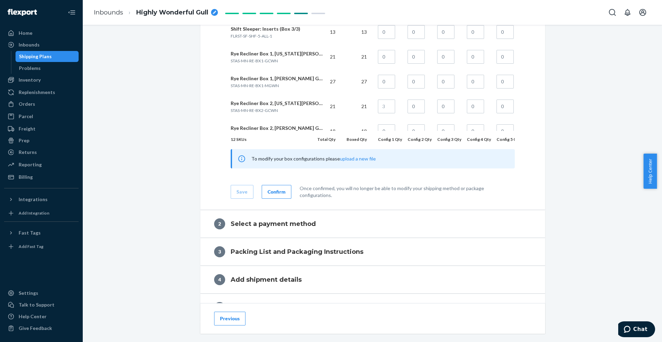
scroll to position [828, 0]
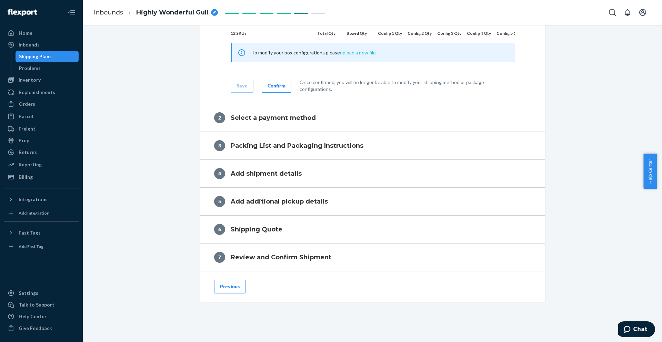
click at [354, 56] on button "upload a new file" at bounding box center [358, 52] width 36 height 7
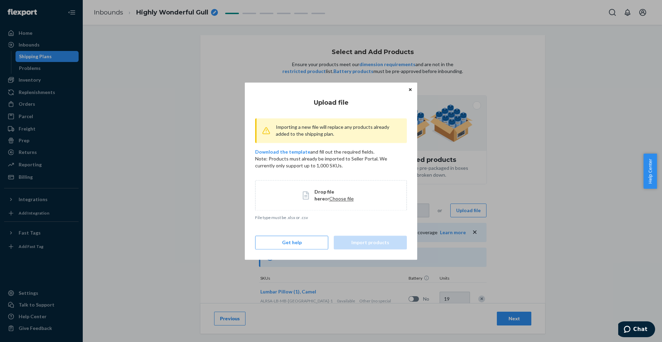
click at [332, 199] on span "Choose file" at bounding box center [341, 199] width 24 height 6
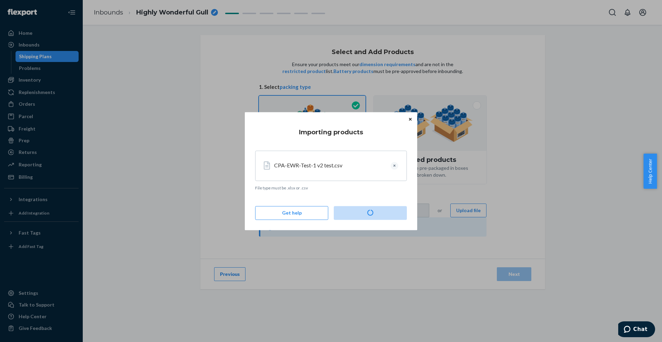
type input "1"
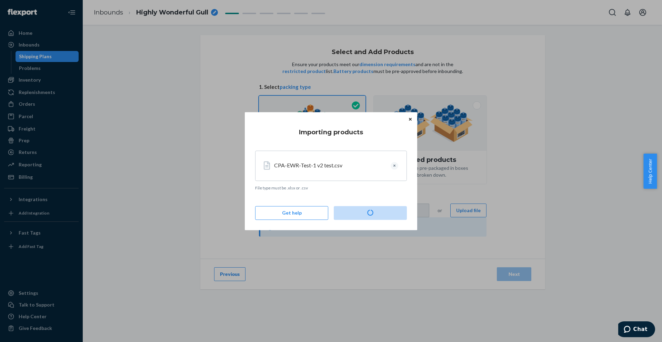
type input "1"
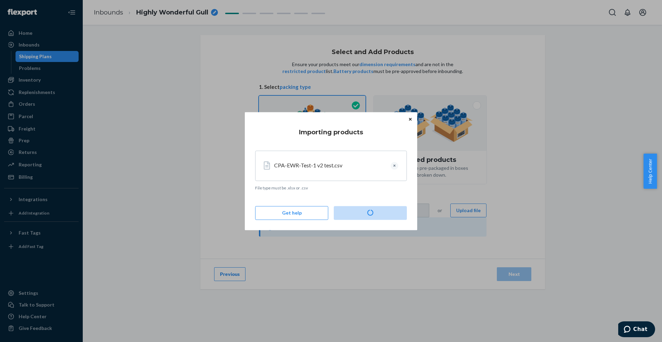
type input "1"
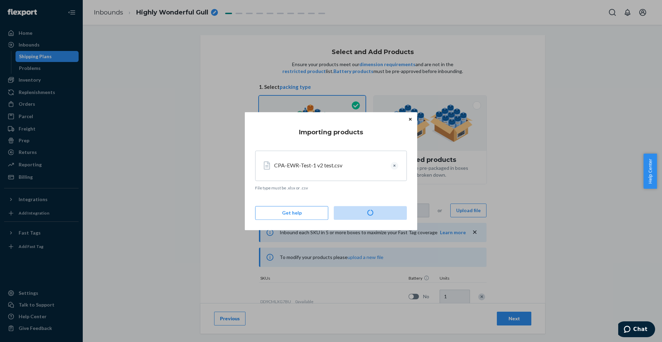
type input "19"
type input "36"
type input "21"
type input "35"
type input "33"
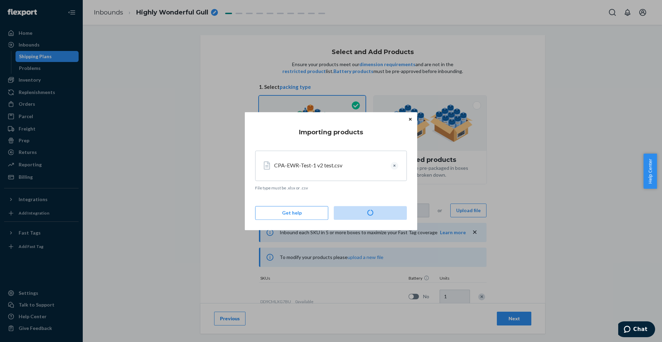
type input "43"
type input "51"
type input "13"
type input "21"
type input "27"
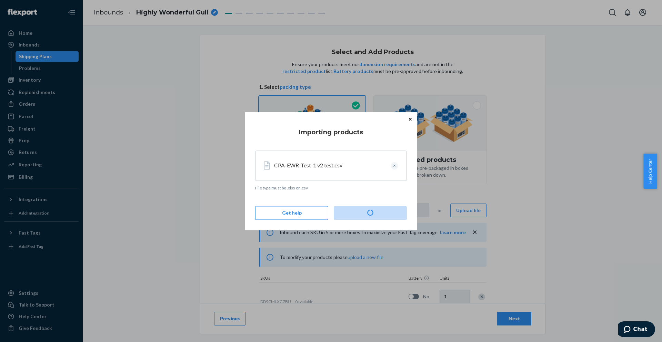
type input "21"
type input "18"
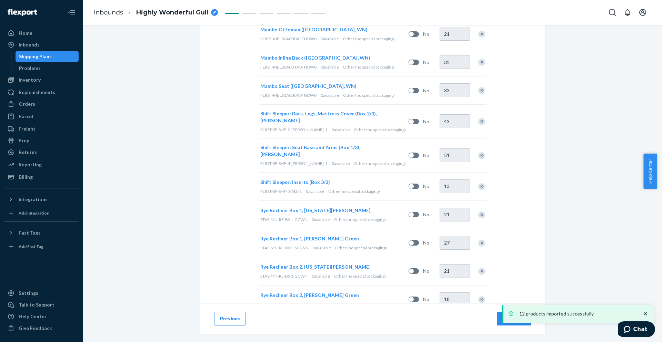
scroll to position [338, 0]
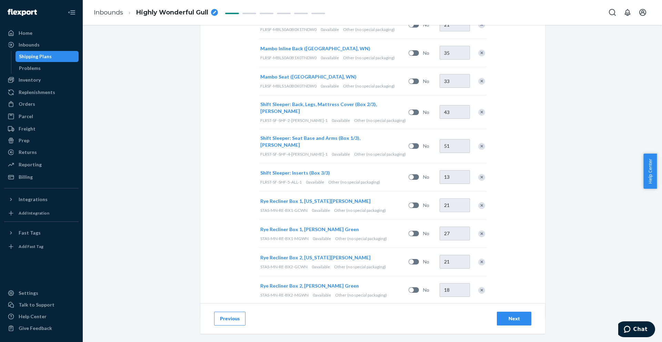
click at [509, 319] on div "Next" at bounding box center [514, 319] width 23 height 7
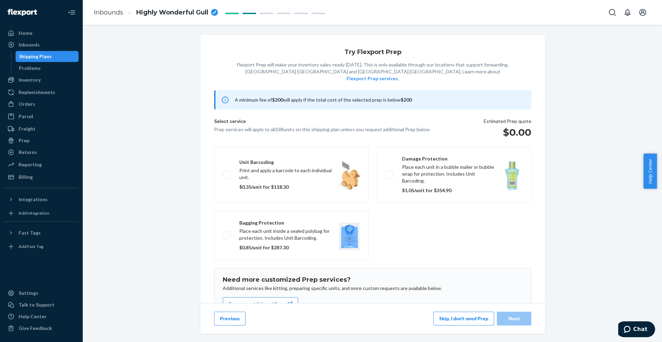
click at [437, 317] on button "Skip, I don't need Prep" at bounding box center [464, 319] width 61 height 14
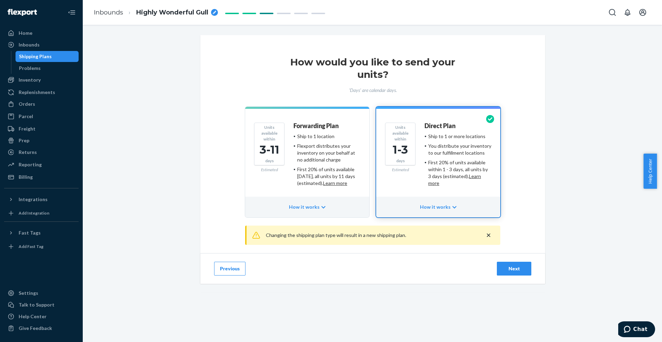
click at [504, 268] on div "Next" at bounding box center [514, 269] width 23 height 7
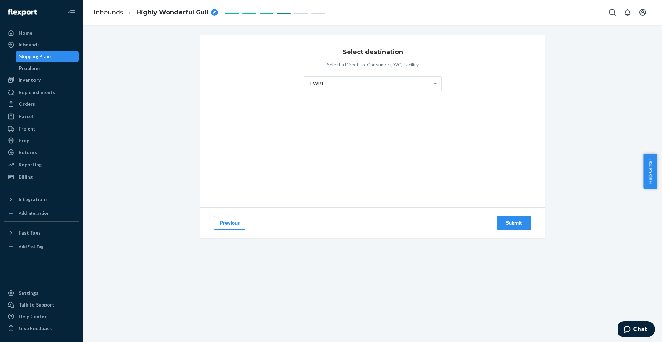
click at [509, 223] on div "Submit" at bounding box center [514, 223] width 23 height 7
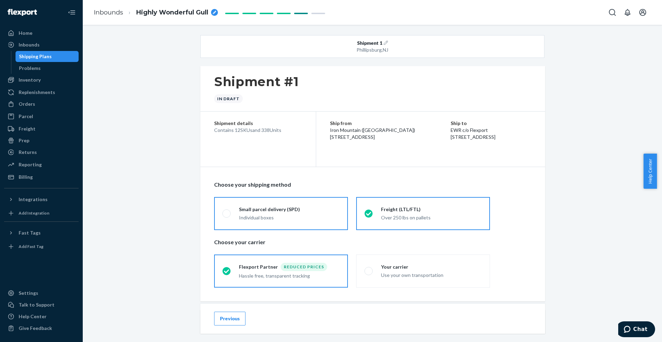
click at [270, 215] on div "Individual boxes" at bounding box center [289, 218] width 101 height 7
click at [227, 215] on input "Small parcel delivery (SPD) Individual boxes" at bounding box center [224, 213] width 4 height 4
radio input "true"
radio input "false"
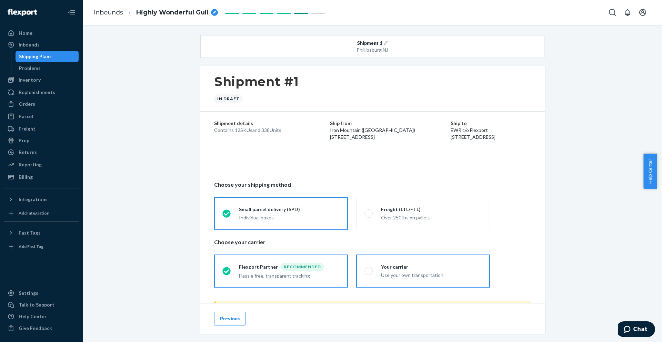
click at [394, 267] on div "Your carrier" at bounding box center [431, 267] width 101 height 7
click at [369, 269] on input "Your carrier Use your own transportation" at bounding box center [367, 271] width 4 height 4
radio input "true"
radio input "false"
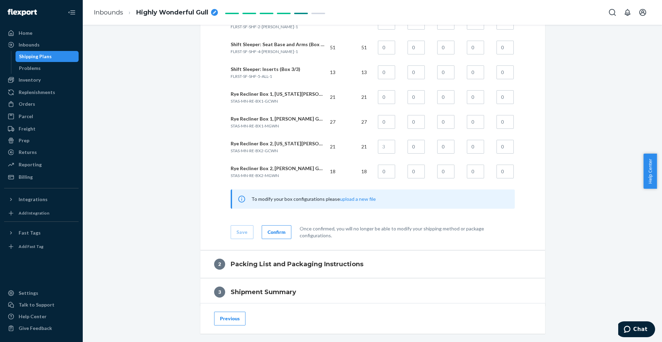
scroll to position [673, 0]
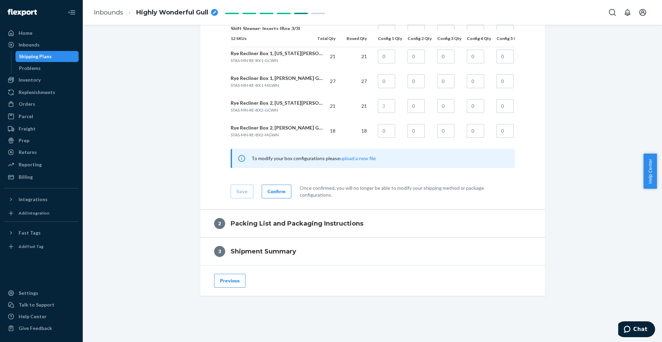
click at [273, 189] on div "Confirm" at bounding box center [277, 191] width 18 height 7
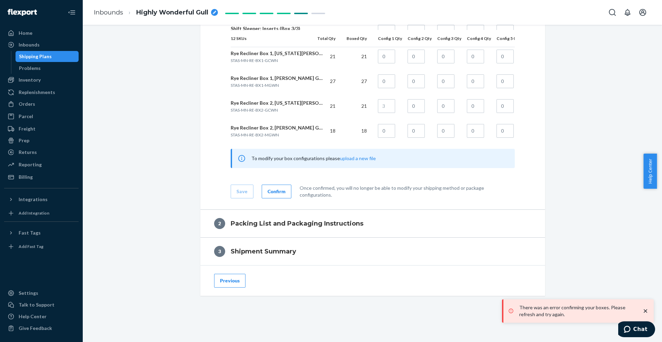
click at [273, 192] on div "Confirm" at bounding box center [277, 191] width 18 height 7
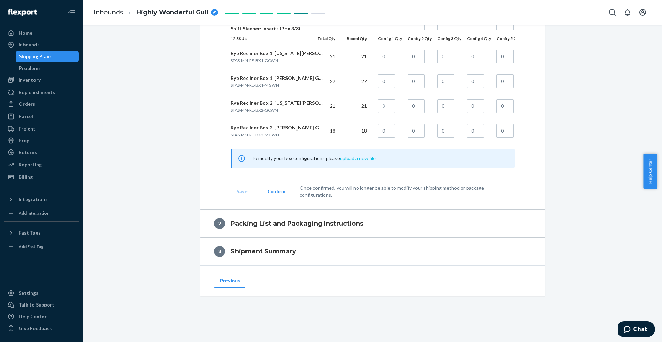
click at [357, 159] on button "upload a new file" at bounding box center [358, 158] width 36 height 7
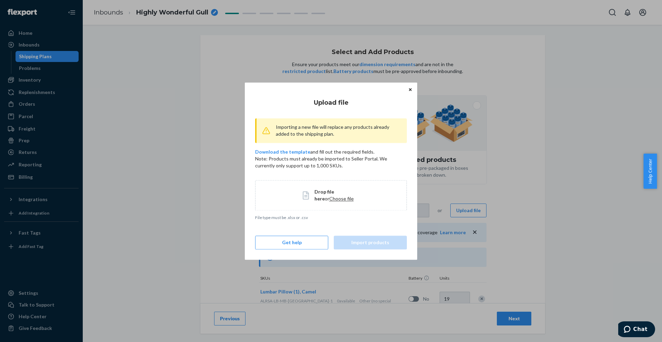
click at [329, 199] on span "Choose file" at bounding box center [341, 199] width 24 height 6
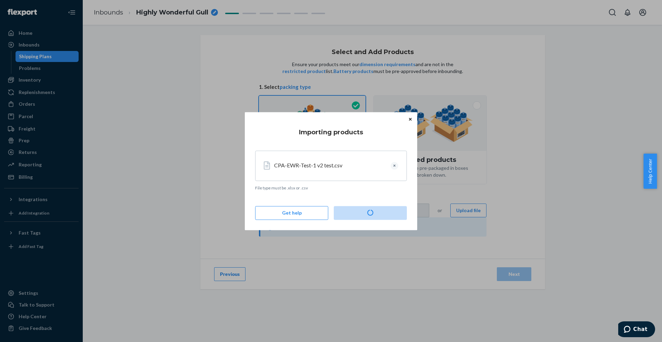
type input "1"
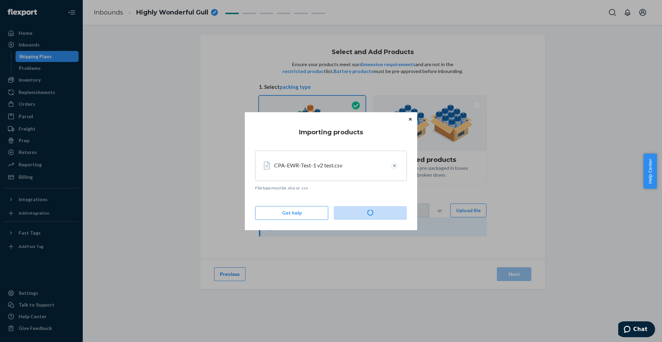
type input "1"
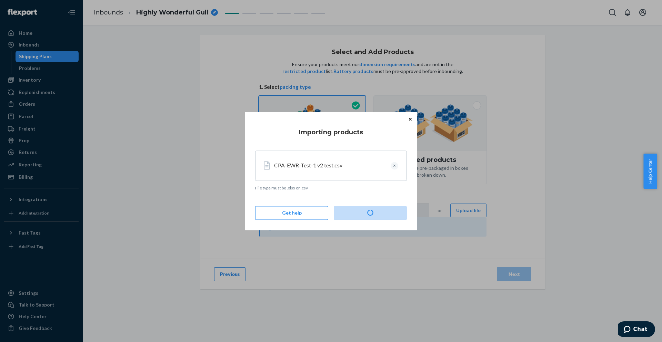
type input "1"
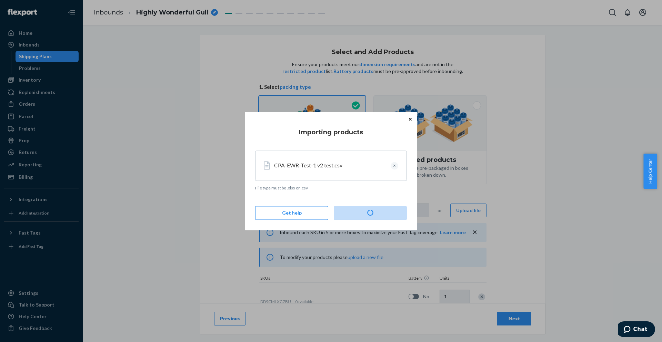
type input "19"
type input "36"
type input "21"
type input "35"
type input "33"
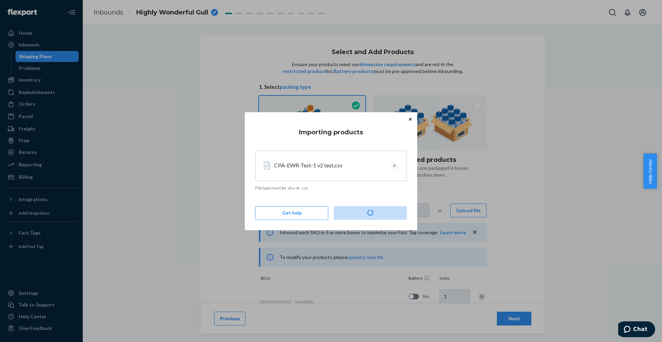
type input "43"
type input "51"
type input "13"
type input "21"
type input "27"
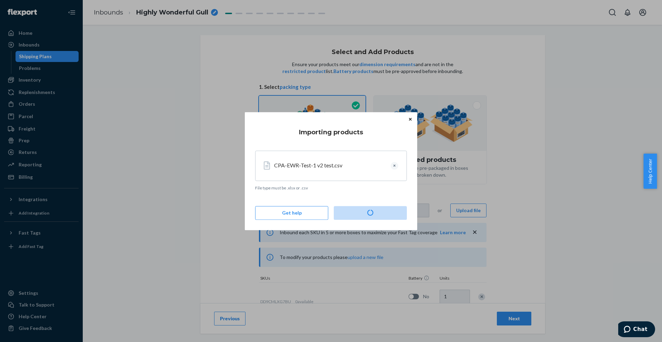
type input "21"
type input "18"
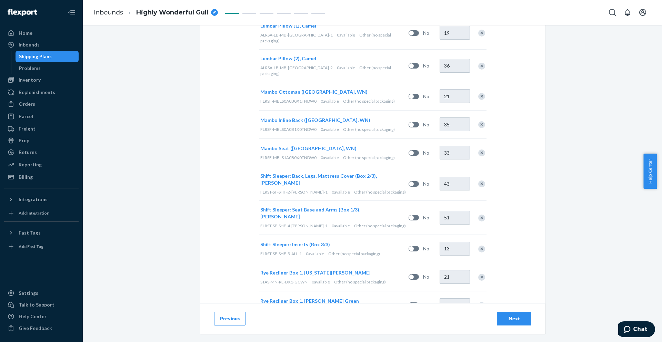
scroll to position [338, 0]
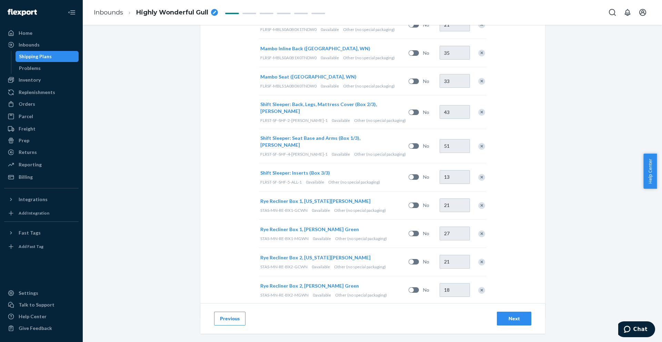
click at [505, 317] on div "Next" at bounding box center [514, 319] width 23 height 7
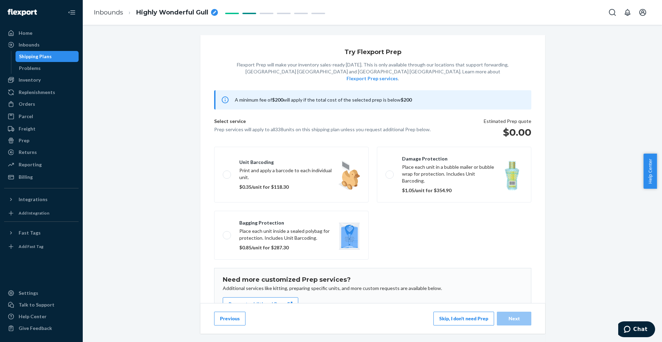
click at [464, 316] on button "Skip, I don't need Prep" at bounding box center [464, 319] width 61 height 14
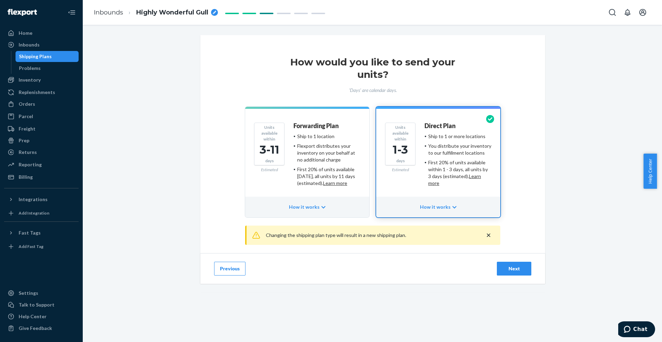
click at [512, 273] on button "Next" at bounding box center [514, 269] width 34 height 14
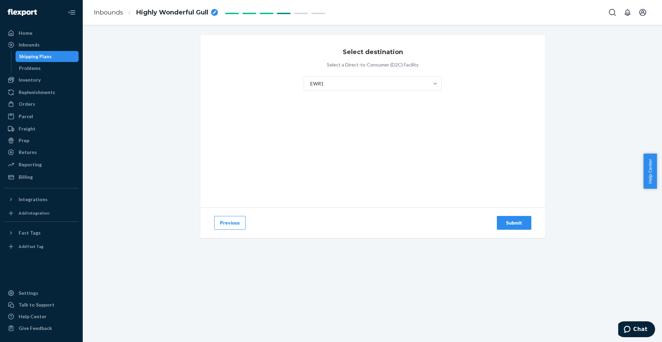
click at [516, 219] on button "Submit" at bounding box center [514, 223] width 34 height 14
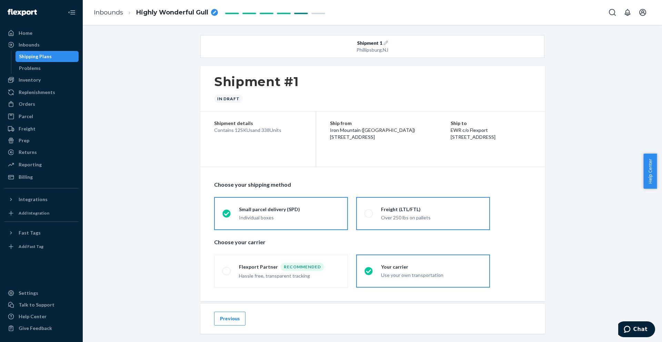
click at [418, 208] on div "Freight (LTL/FTL)" at bounding box center [431, 209] width 101 height 7
click at [369, 211] on input "Freight (LTL/FTL) Over 250 lbs on pallets" at bounding box center [367, 213] width 4 height 4
radio input "true"
radio input "false"
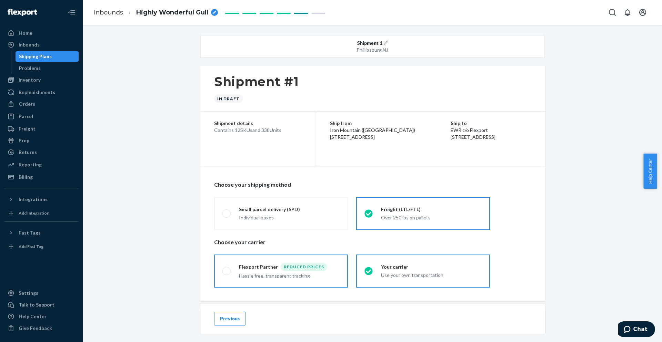
click at [311, 259] on label "Flexport Partner Reduced prices Hassle free, transparent tracking" at bounding box center [281, 271] width 134 height 33
click at [227, 269] on input "Flexport Partner Reduced prices Hassle free, transparent tracking" at bounding box center [224, 271] width 4 height 4
radio input "true"
radio input "false"
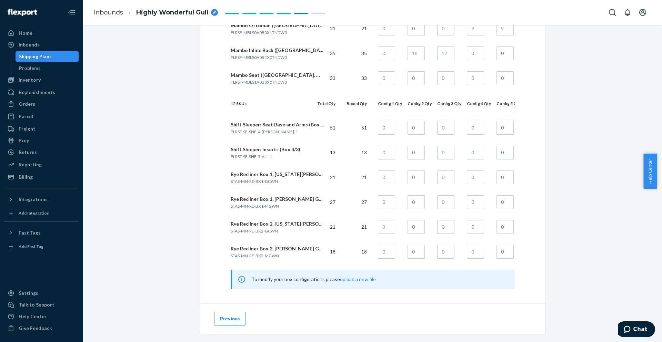
scroll to position [690, 0]
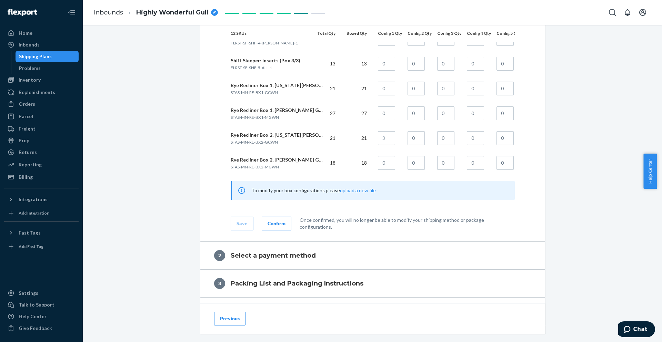
click at [277, 227] on div "Confirm" at bounding box center [277, 223] width 18 height 7
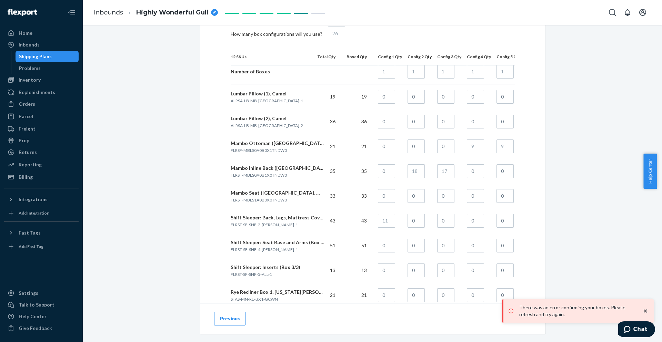
scroll to position [345, 0]
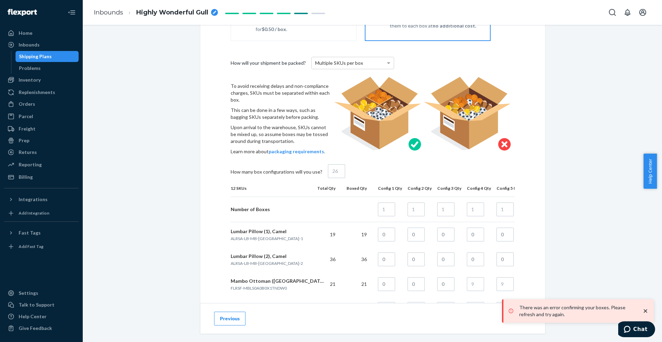
click at [67, 59] on div "Shipping Plans" at bounding box center [47, 57] width 62 height 10
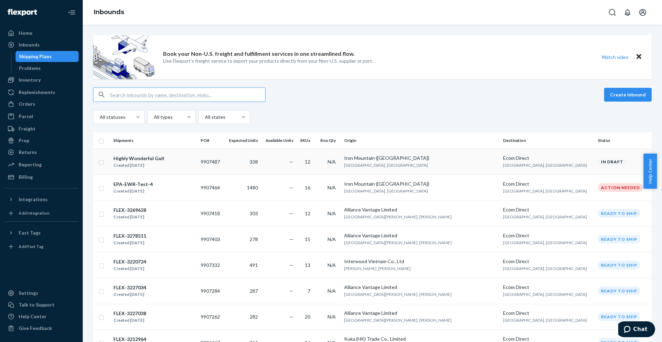
click at [103, 159] on input "checkbox" at bounding box center [102, 161] width 6 height 7
click at [575, 97] on div "Delete" at bounding box center [581, 94] width 23 height 7
checkbox input "false"
